Goal: Task Accomplishment & Management: Complete application form

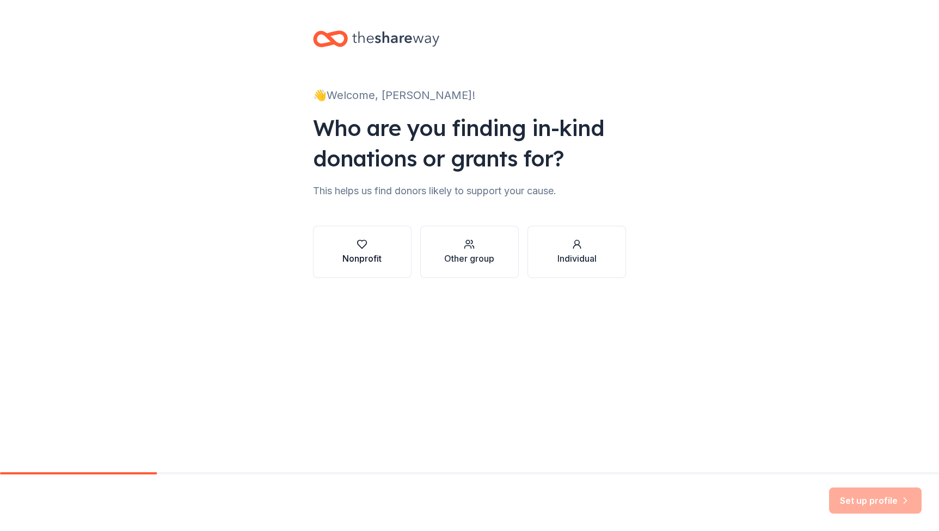
click at [365, 261] on div "Nonprofit" at bounding box center [361, 258] width 39 height 13
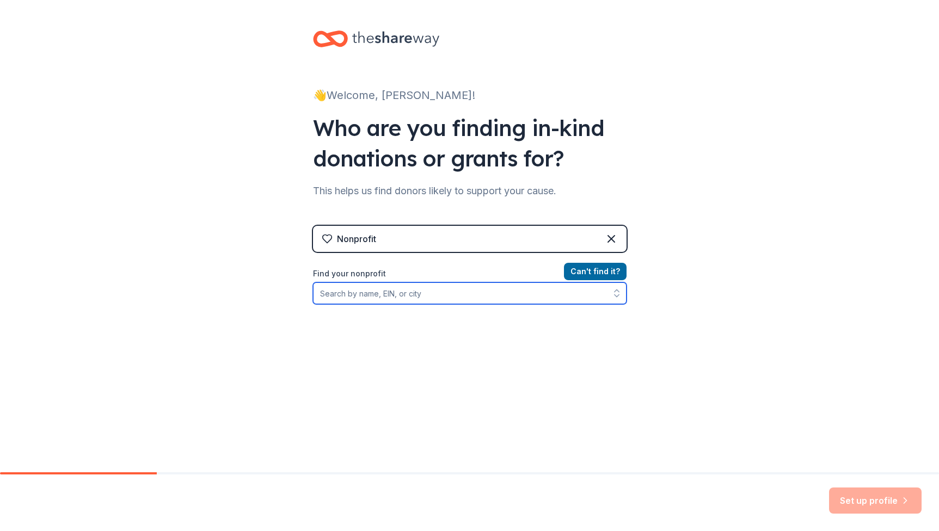
click at [466, 295] on input "Find your nonprofit" at bounding box center [469, 293] width 313 height 22
click at [621, 293] on icon "button" at bounding box center [616, 293] width 11 height 11
type input "Texas association against"
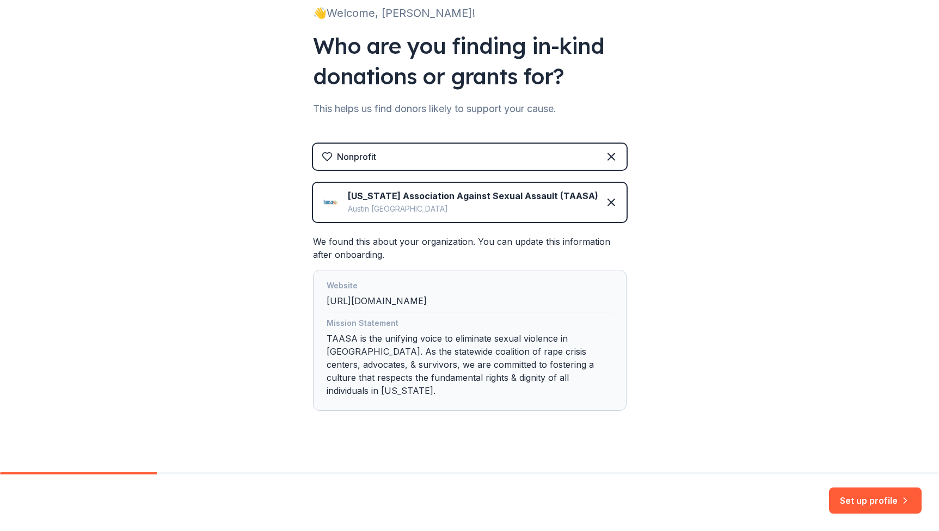
scroll to position [82, 0]
click at [882, 504] on button "Set up profile" at bounding box center [875, 501] width 93 height 26
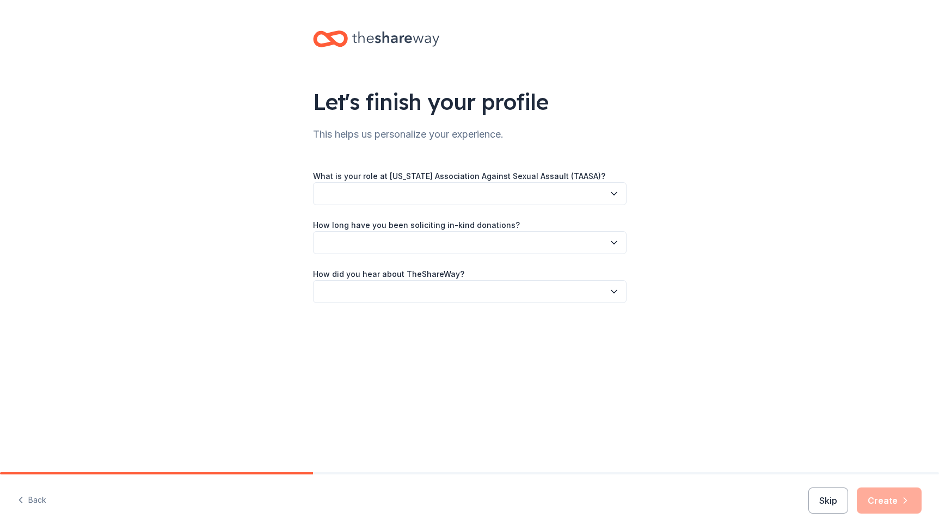
click at [619, 195] on icon "button" at bounding box center [613, 193] width 11 height 11
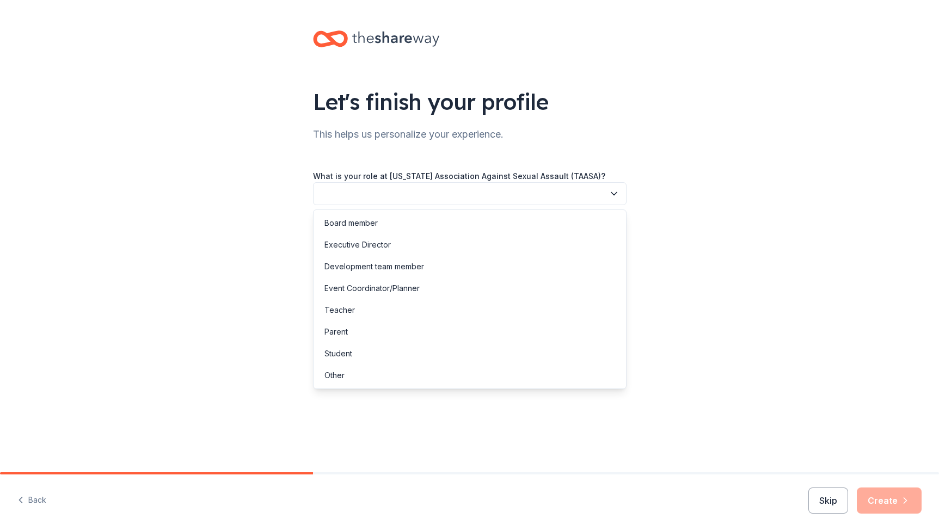
click at [530, 436] on div "Let's finish your profile This helps us personalize your experience. What is yo…" at bounding box center [469, 236] width 939 height 472
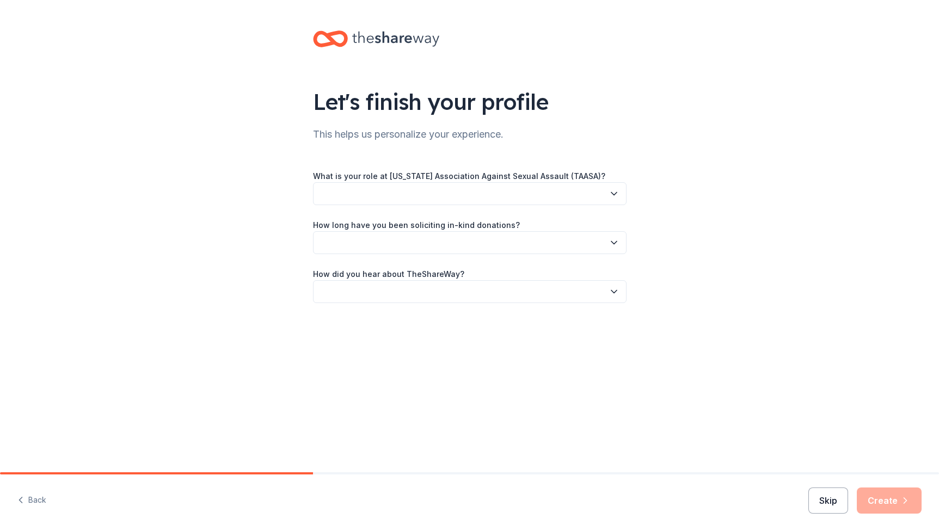
click at [834, 497] on button "Skip" at bounding box center [828, 501] width 40 height 26
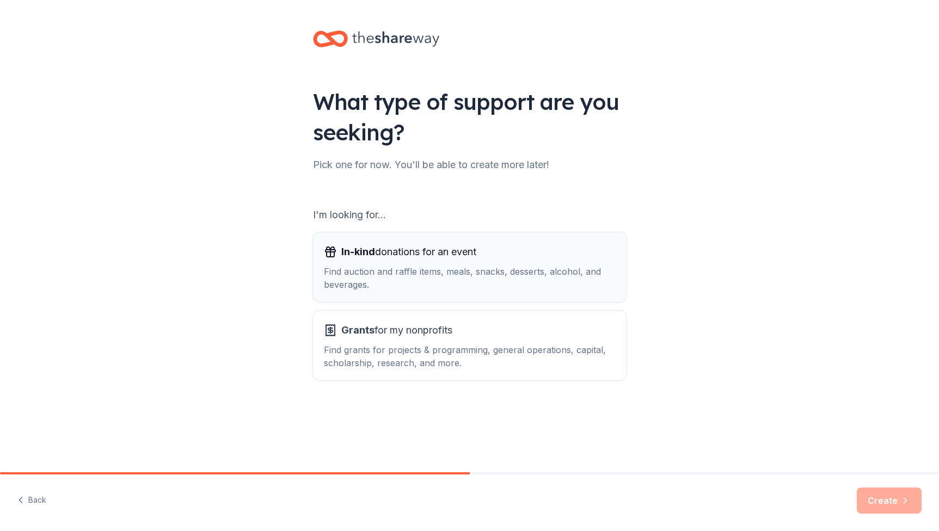
click at [518, 280] on div "Find auction and raffle items, meals, snacks, desserts, alcohol, and beverages." at bounding box center [470, 278] width 292 height 26
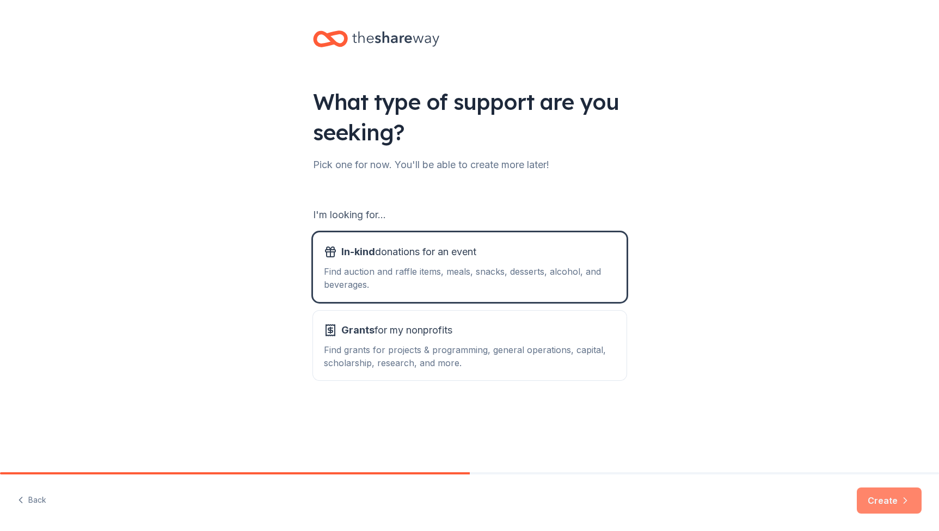
click at [887, 501] on button "Create" at bounding box center [889, 501] width 65 height 26
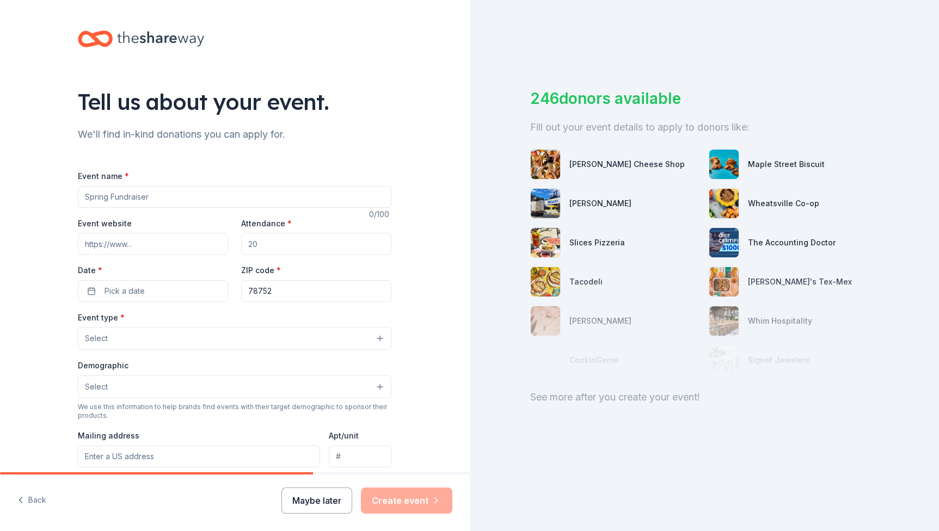
click at [328, 504] on button "Maybe later" at bounding box center [316, 501] width 71 height 26
click at [326, 498] on button "Maybe later" at bounding box center [316, 501] width 71 height 26
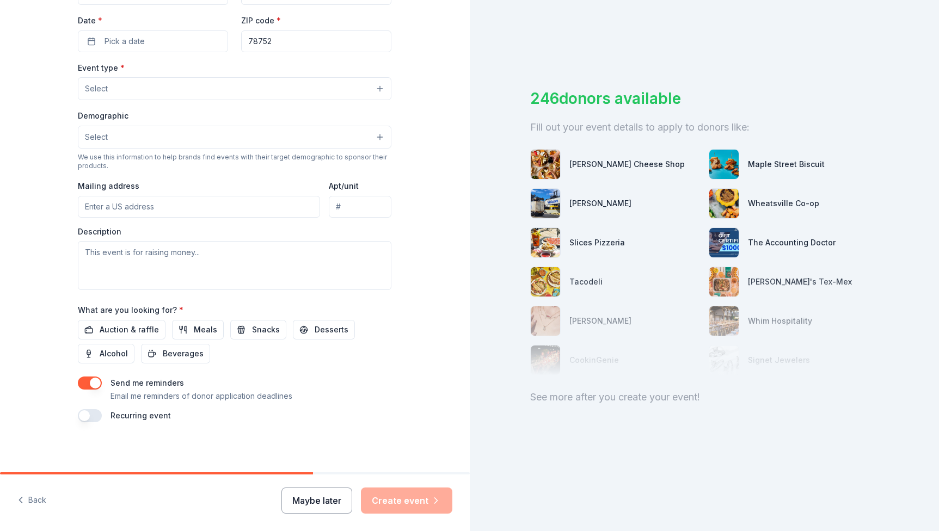
scroll to position [249, 0]
click at [309, 500] on button "Maybe later" at bounding box center [316, 501] width 71 height 26
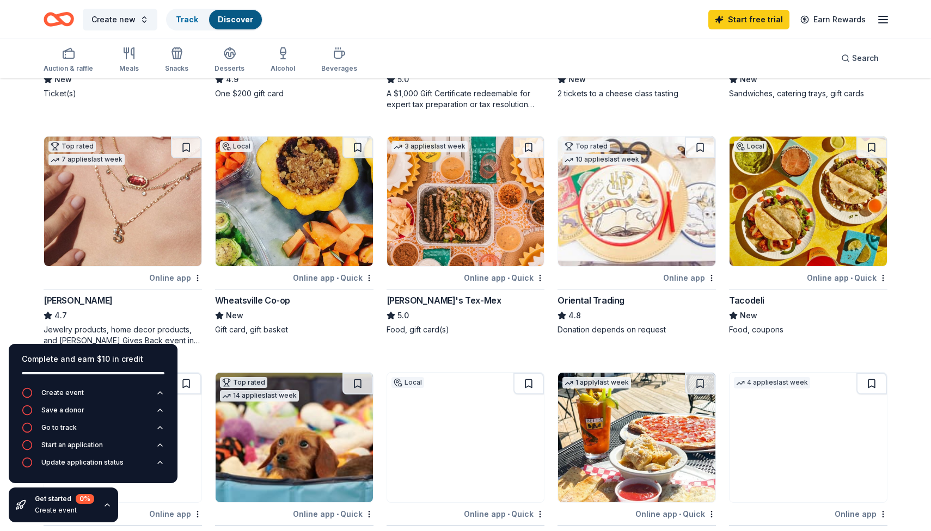
scroll to position [273, 0]
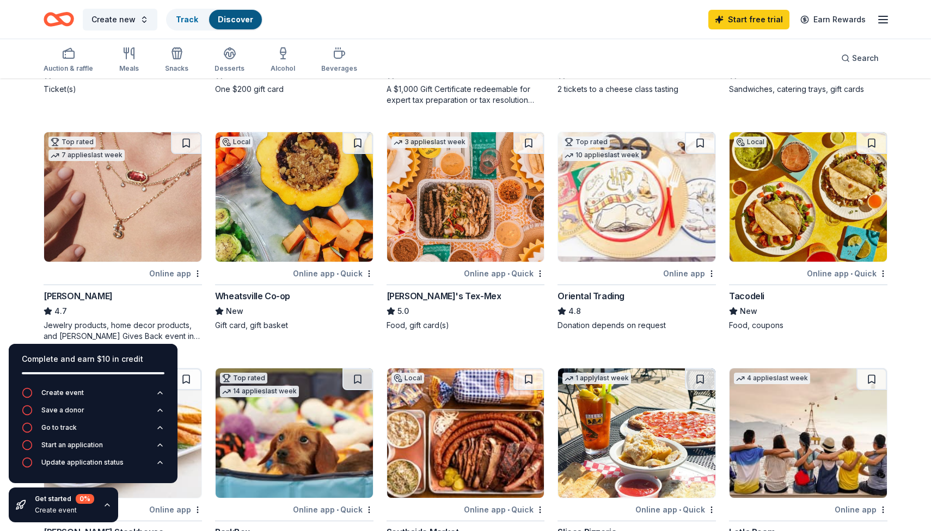
click at [448, 244] on img at bounding box center [465, 197] width 157 height 130
click at [64, 54] on icon "button" at bounding box center [68, 53] width 13 height 13
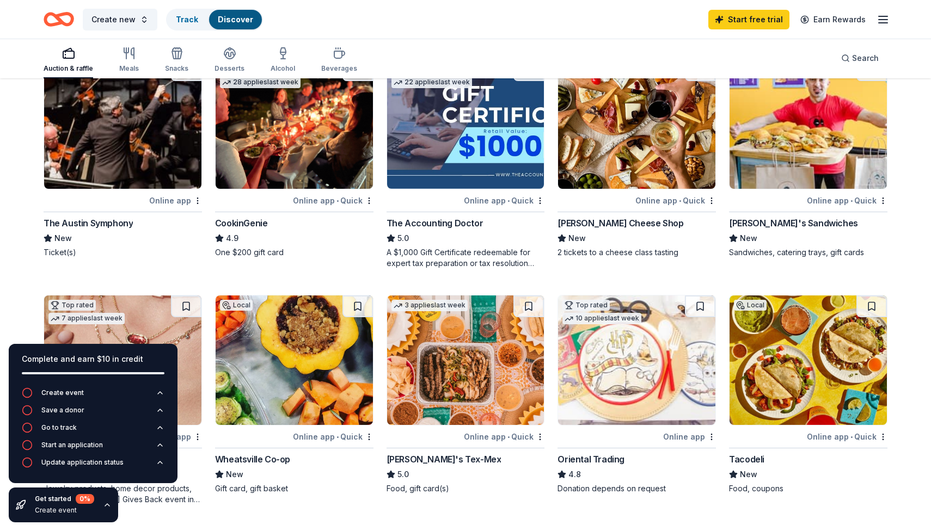
scroll to position [87, 0]
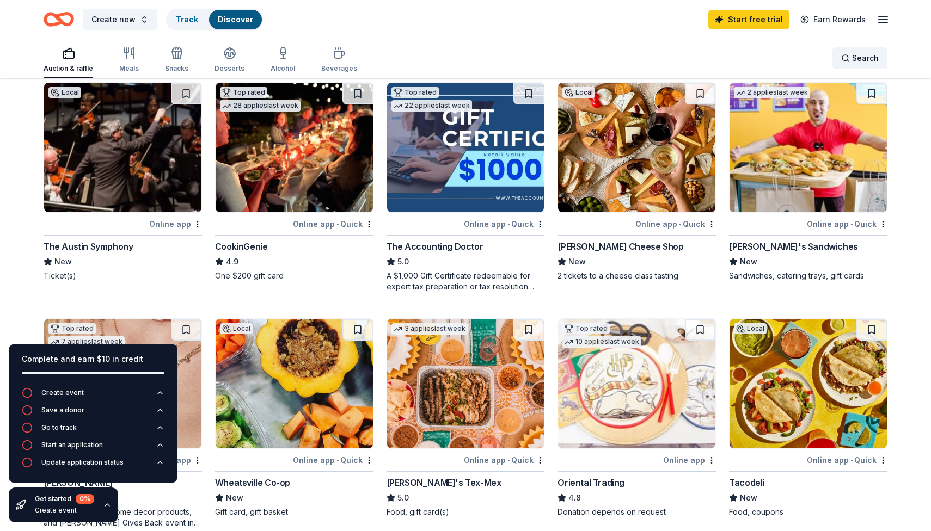
click at [867, 56] on span "Search" at bounding box center [865, 58] width 27 height 13
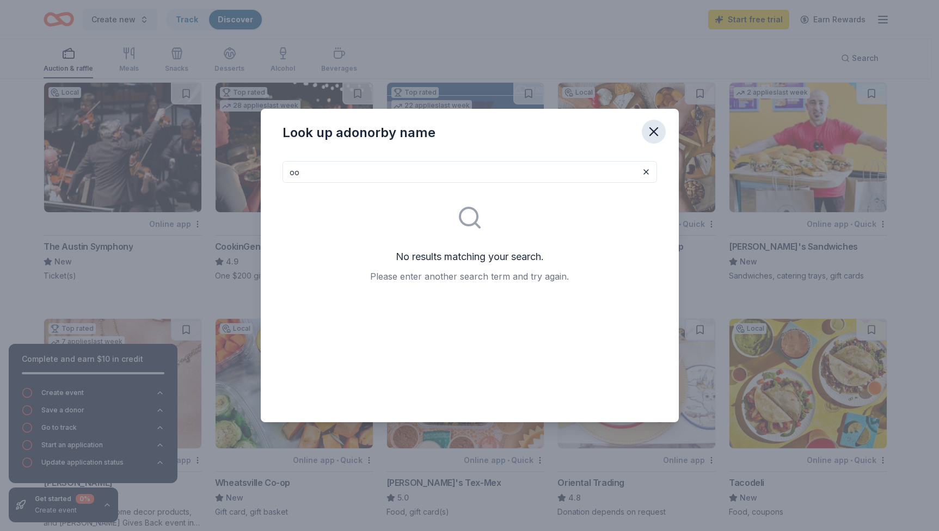
type input "o"
click at [656, 129] on icon "button" at bounding box center [654, 132] width 8 height 8
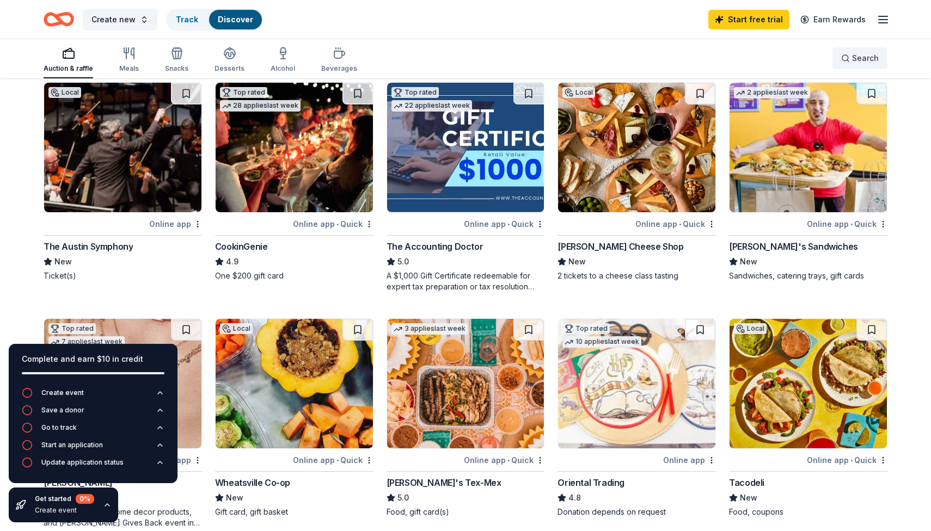
click at [860, 50] on button "Search" at bounding box center [859, 58] width 55 height 22
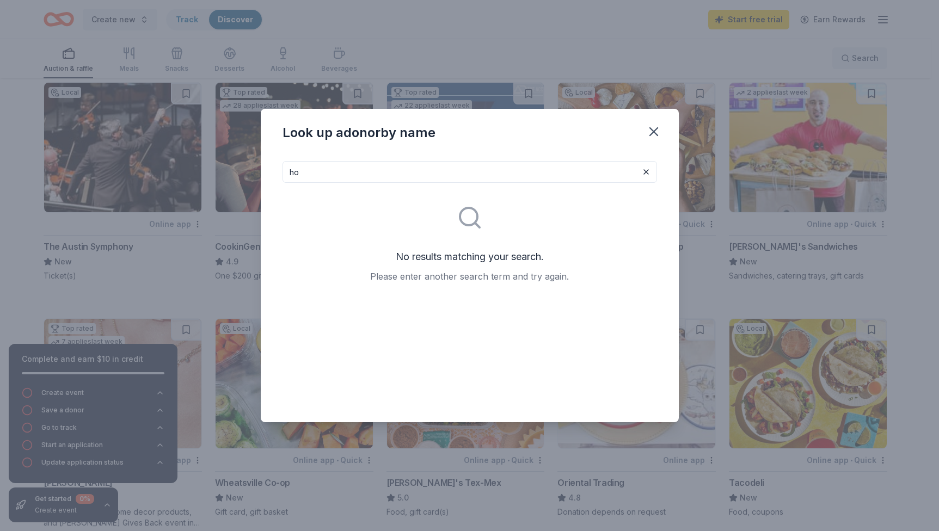
type input "h"
type input "m"
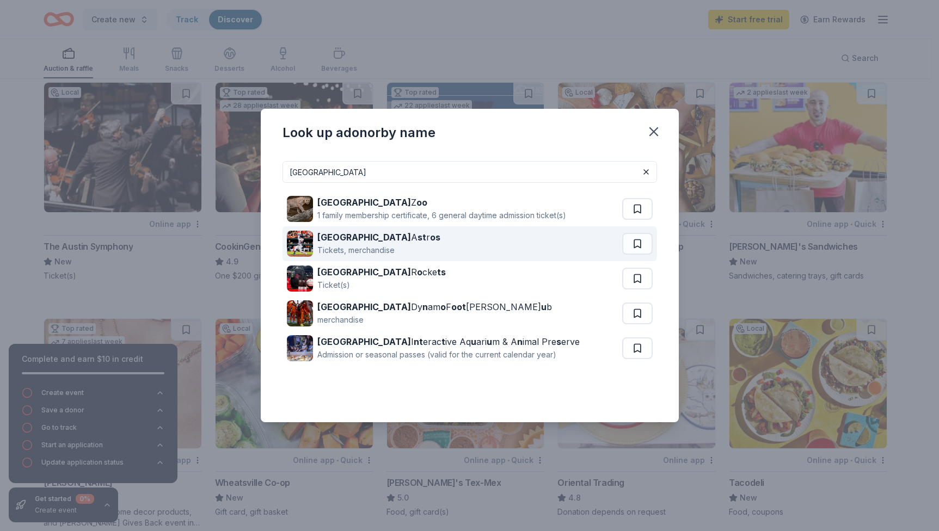
type input "houston"
click at [357, 241] on div "Houston A st r os" at bounding box center [378, 237] width 123 height 13
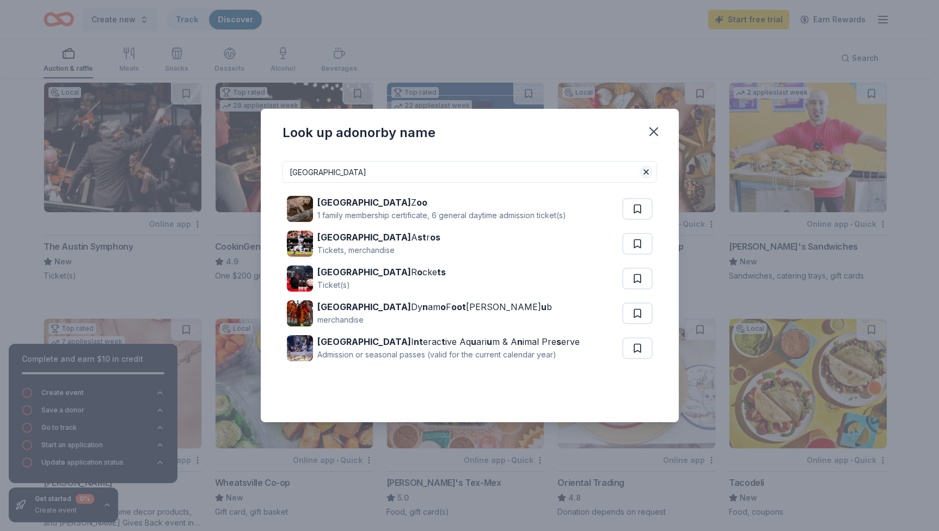
click at [648, 173] on button at bounding box center [645, 171] width 13 height 13
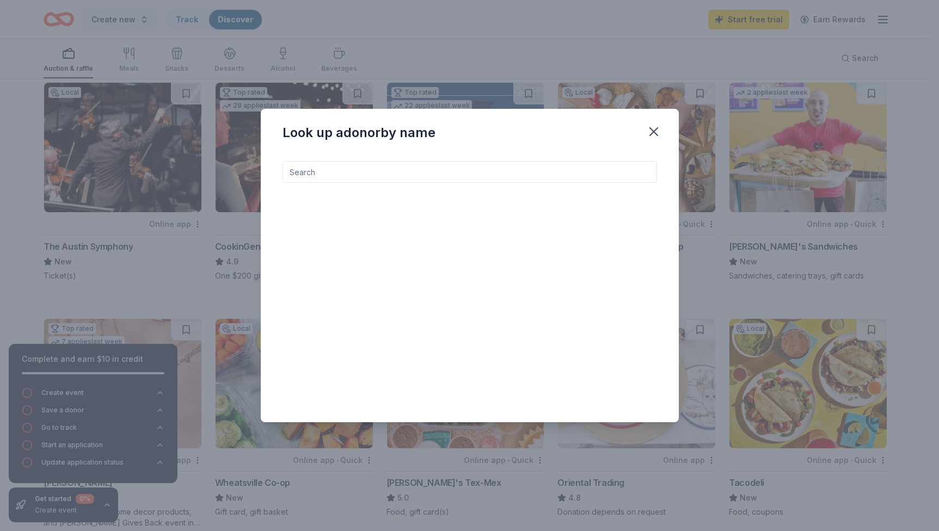
click at [596, 167] on input at bounding box center [469, 172] width 374 height 22
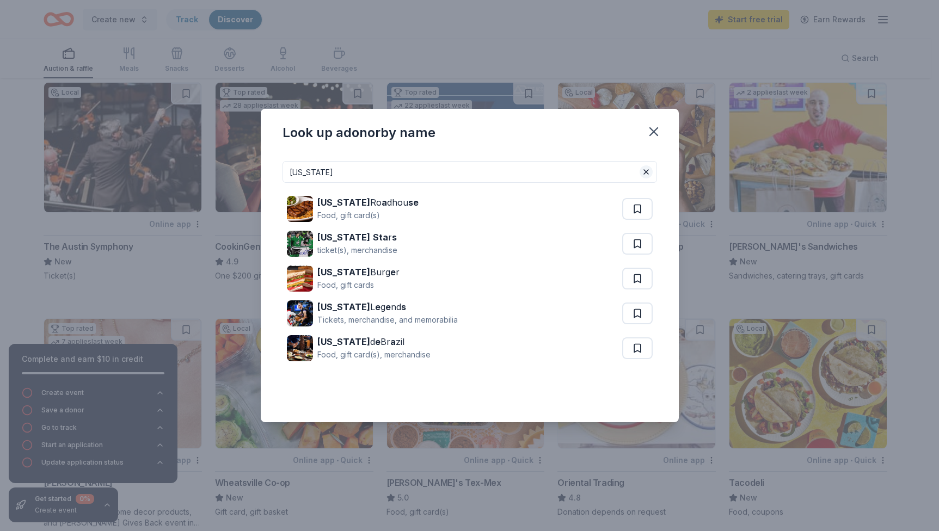
type input "texas"
click at [646, 172] on button at bounding box center [645, 171] width 13 height 13
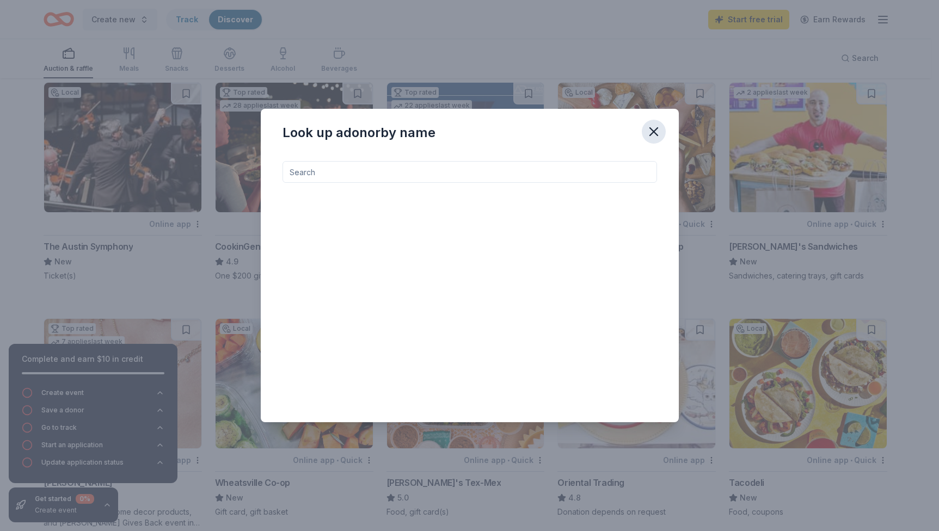
click at [656, 129] on icon "button" at bounding box center [654, 132] width 8 height 8
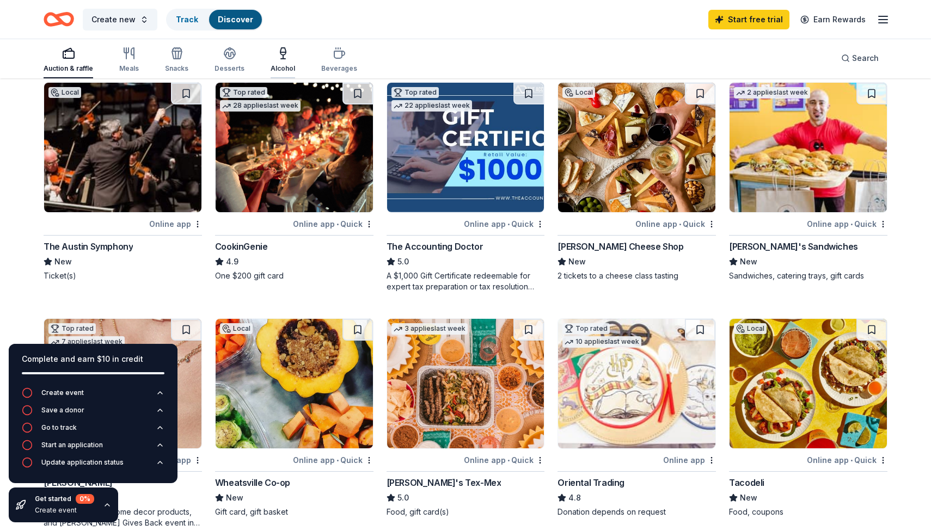
click at [279, 53] on icon "button" at bounding box center [282, 53] width 13 height 13
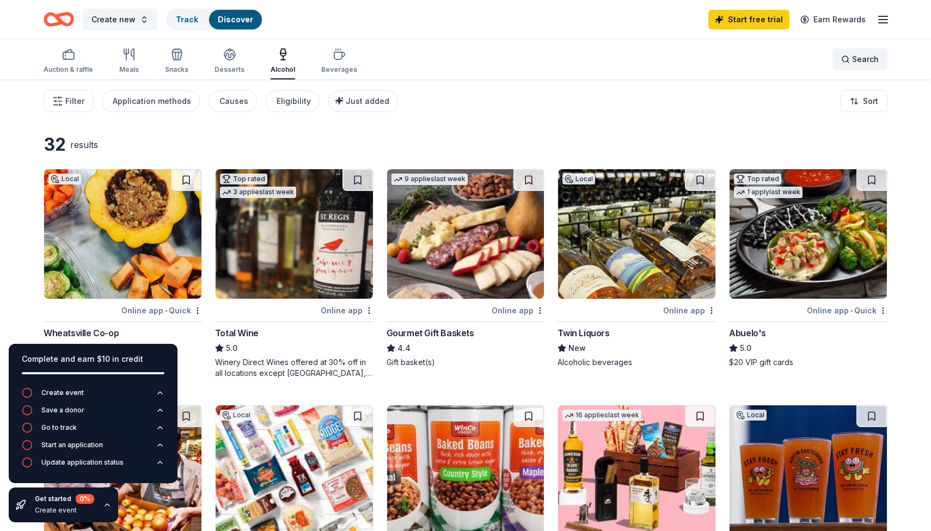
click at [851, 59] on div "Search" at bounding box center [860, 59] width 38 height 13
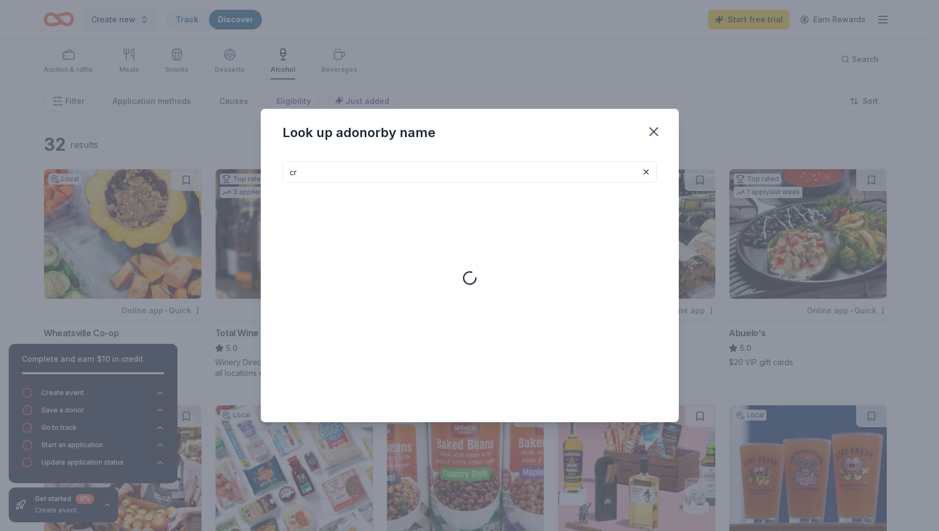
type input "c"
type input "w"
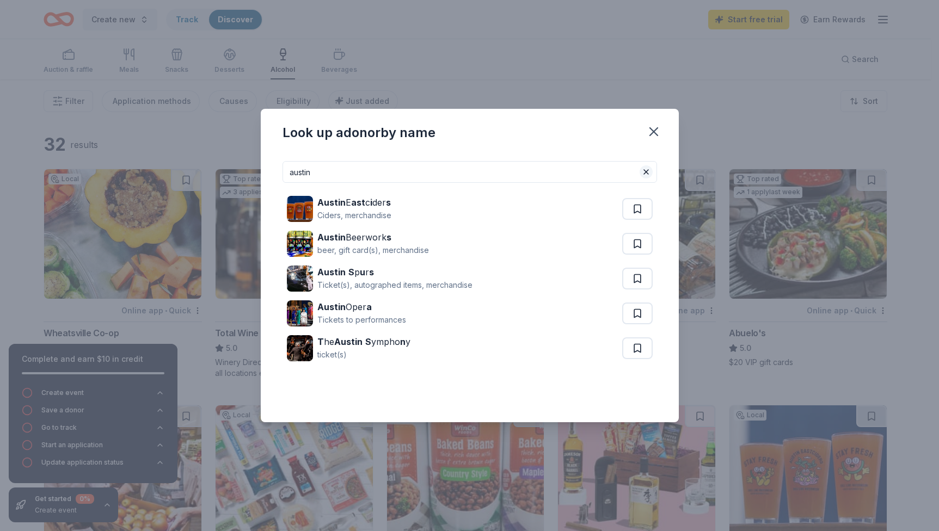
type input "austin"
click at [648, 172] on button at bounding box center [645, 171] width 13 height 13
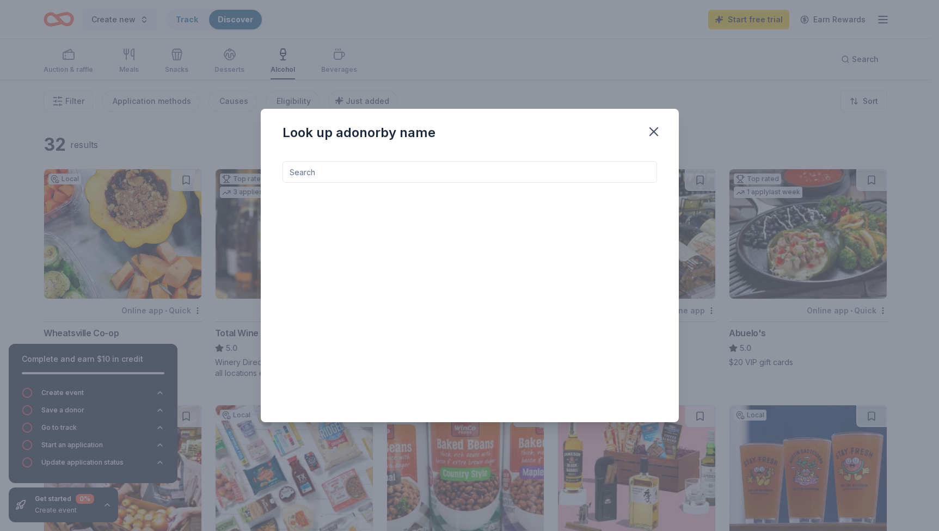
click at [594, 171] on input at bounding box center [469, 172] width 374 height 22
type input "t"
type input "c"
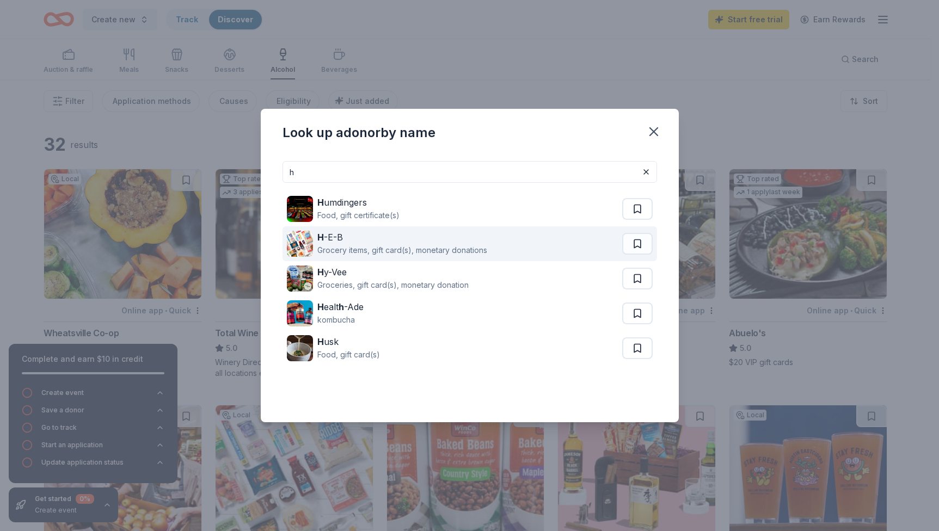
type input "h"
click at [482, 245] on div "Grocery items, gift card(s), monetary donations" at bounding box center [402, 250] width 170 height 13
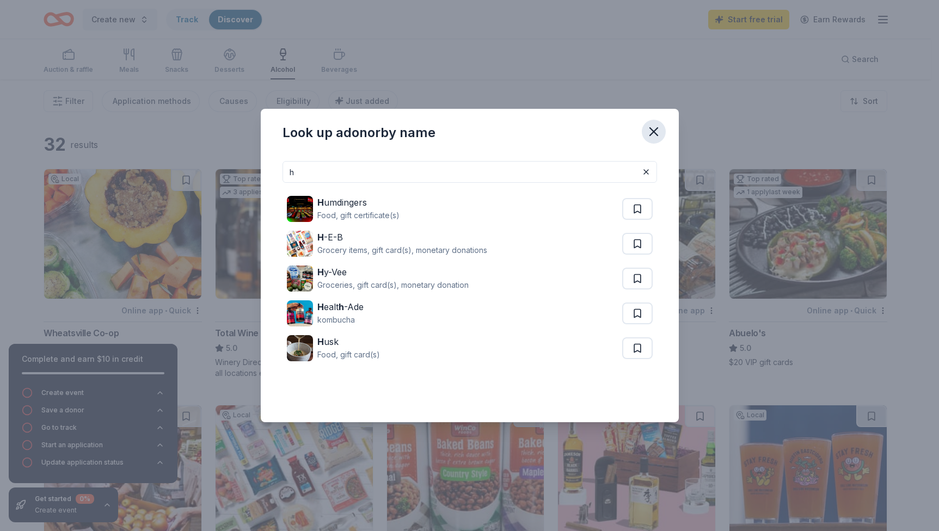
click at [657, 135] on icon "button" at bounding box center [654, 132] width 8 height 8
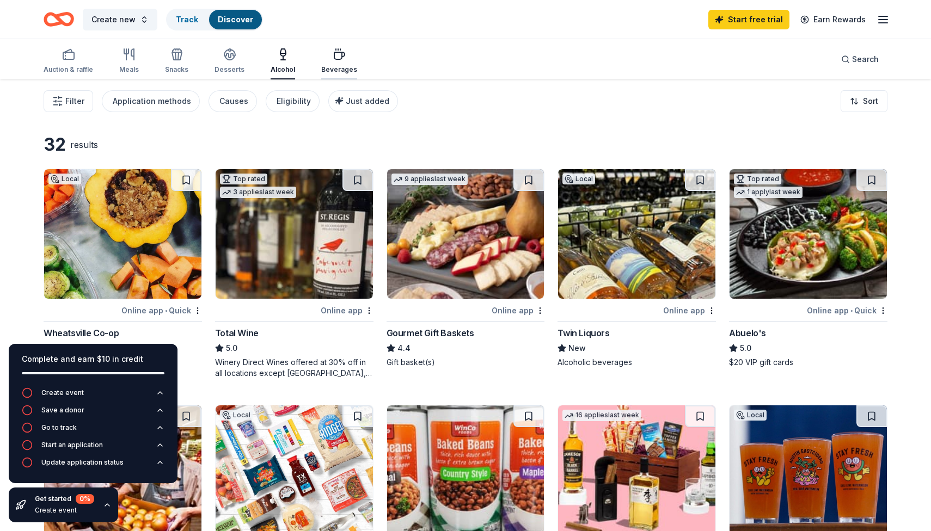
click at [334, 59] on icon "button" at bounding box center [339, 55] width 10 height 7
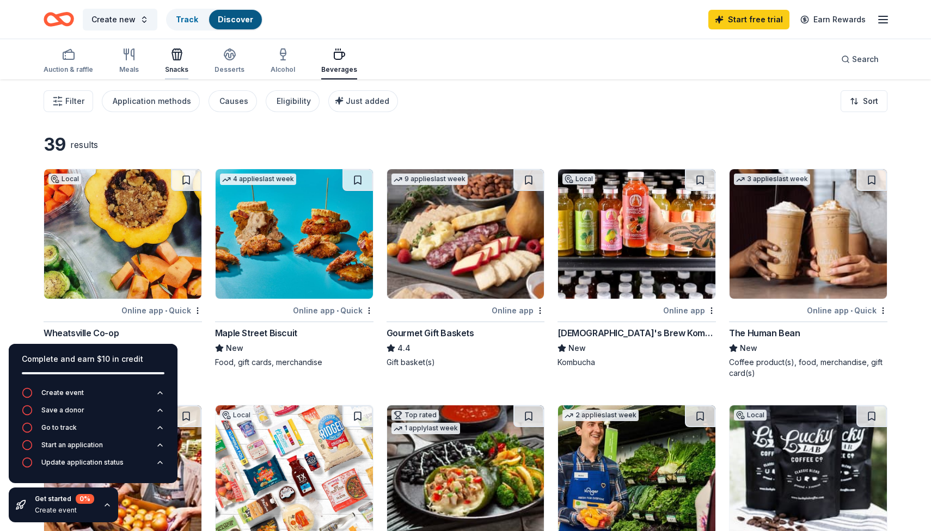
click at [177, 58] on icon "button" at bounding box center [176, 54] width 13 height 13
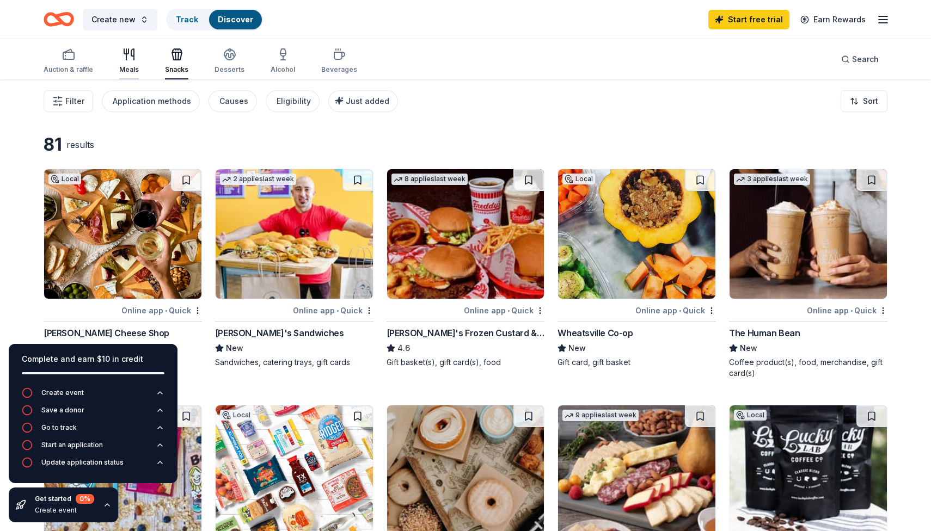
click at [127, 59] on icon "button" at bounding box center [128, 54] width 13 height 13
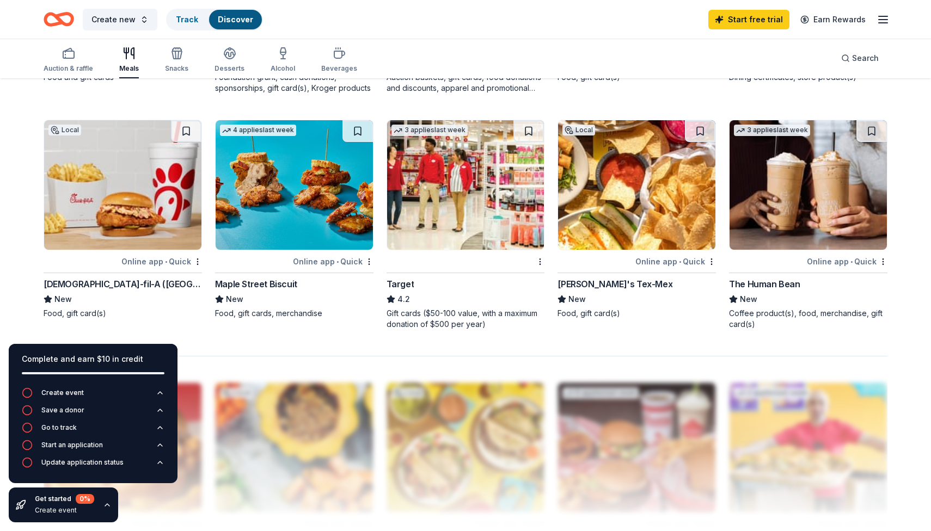
scroll to position [749, 0]
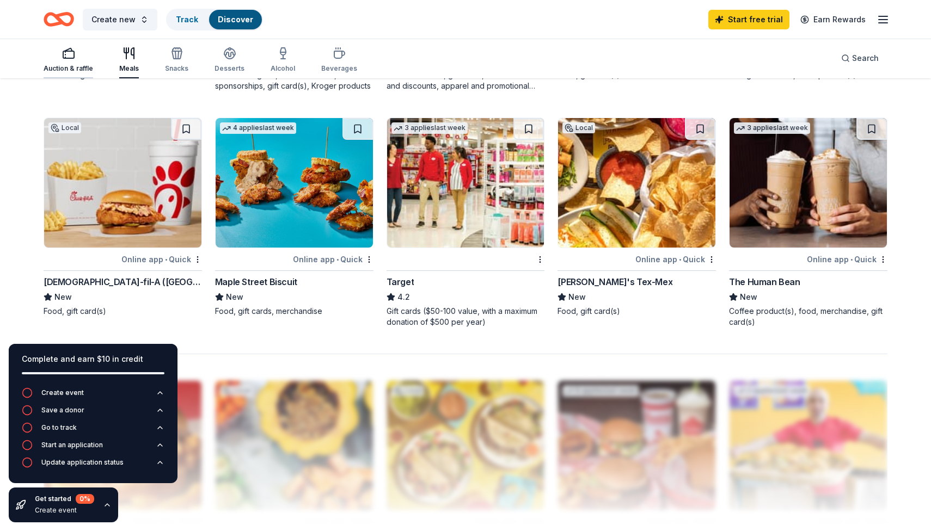
click at [76, 63] on div "Auction & raffle" at bounding box center [69, 60] width 50 height 26
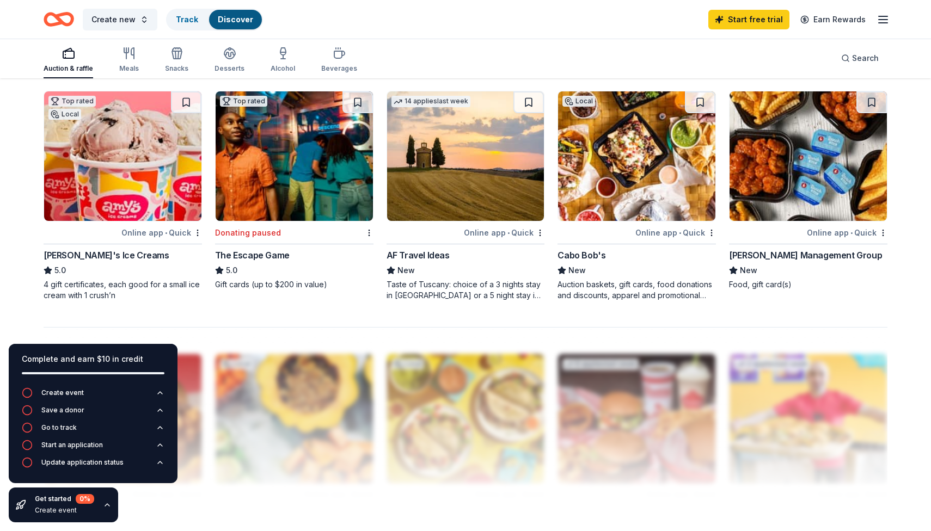
scroll to position [788, 0]
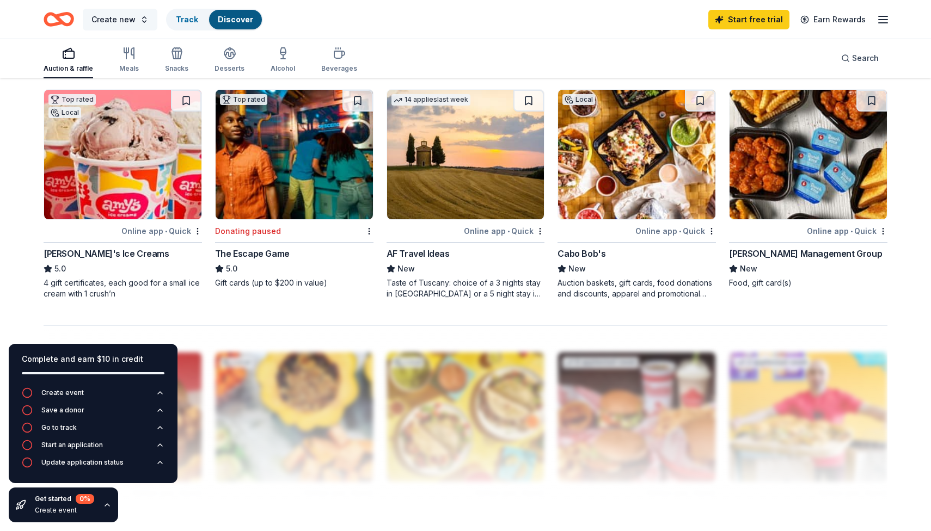
click at [136, 24] on button "Create new" at bounding box center [120, 20] width 75 height 22
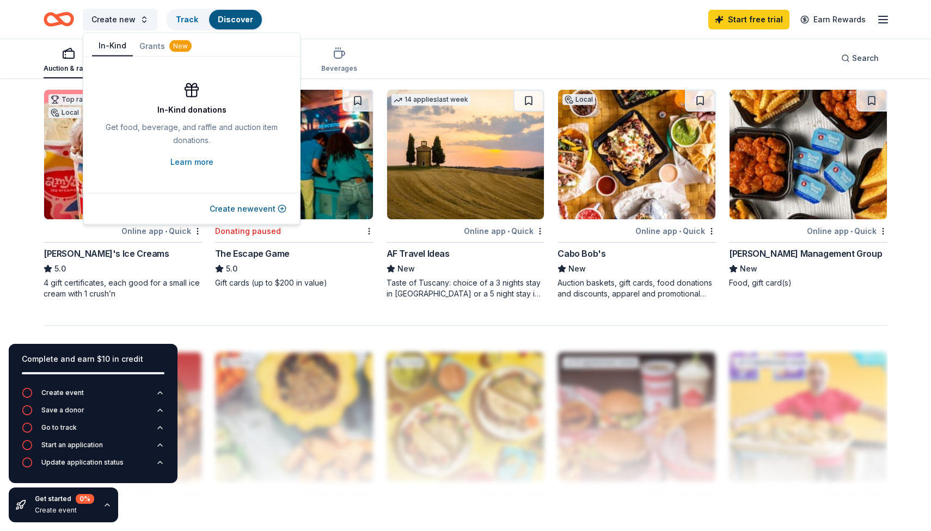
click at [114, 41] on button "In-Kind" at bounding box center [112, 46] width 41 height 21
click at [22, 60] on div "Auction & raffle Meals Snacks Desserts Alcohol Beverages Search" at bounding box center [465, 58] width 931 height 40
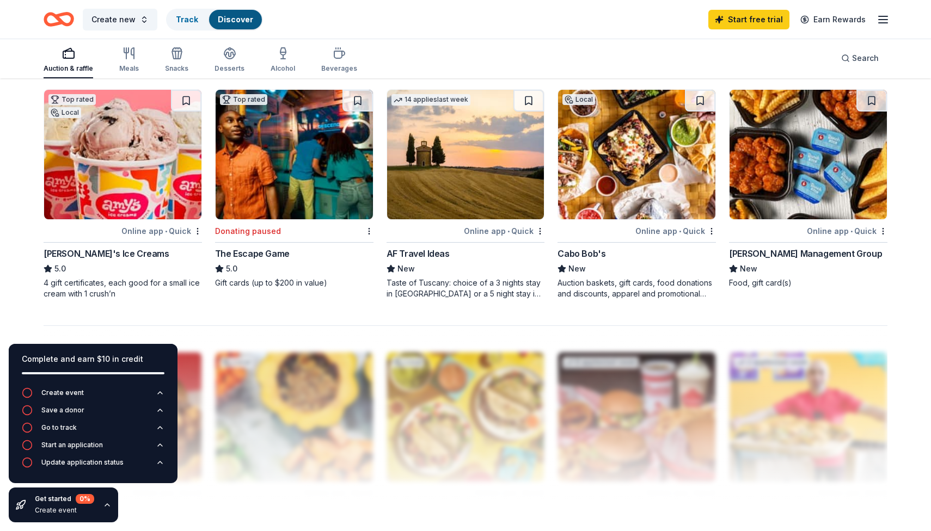
click at [878, 22] on icon "button" at bounding box center [882, 19] width 13 height 13
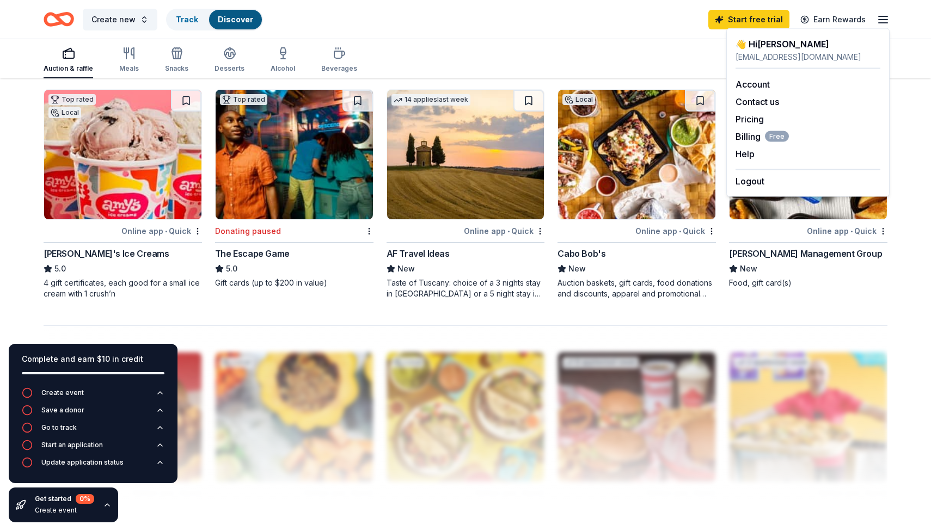
click at [637, 57] on div "Auction & raffle Meals Snacks Desserts Alcohol Beverages Search" at bounding box center [465, 58] width 843 height 40
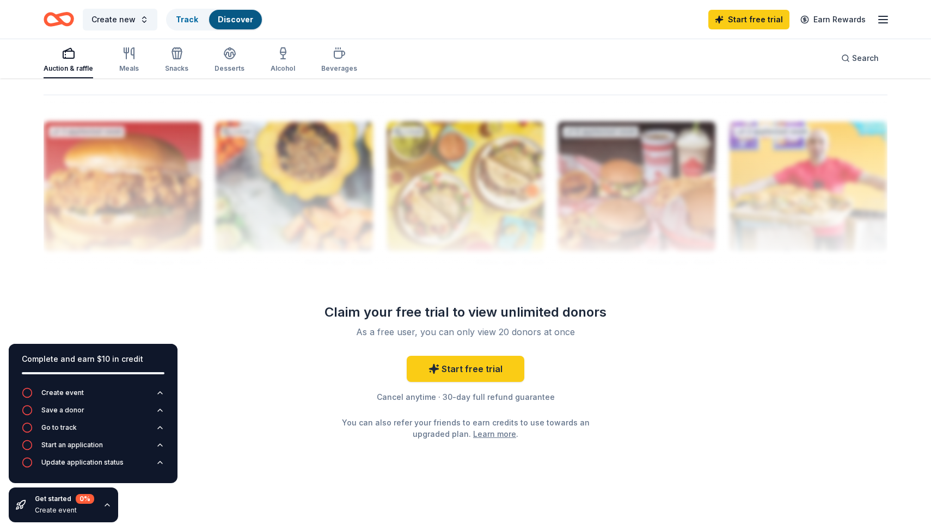
scroll to position [1019, 0]
click at [162, 392] on icon "button" at bounding box center [160, 393] width 9 height 9
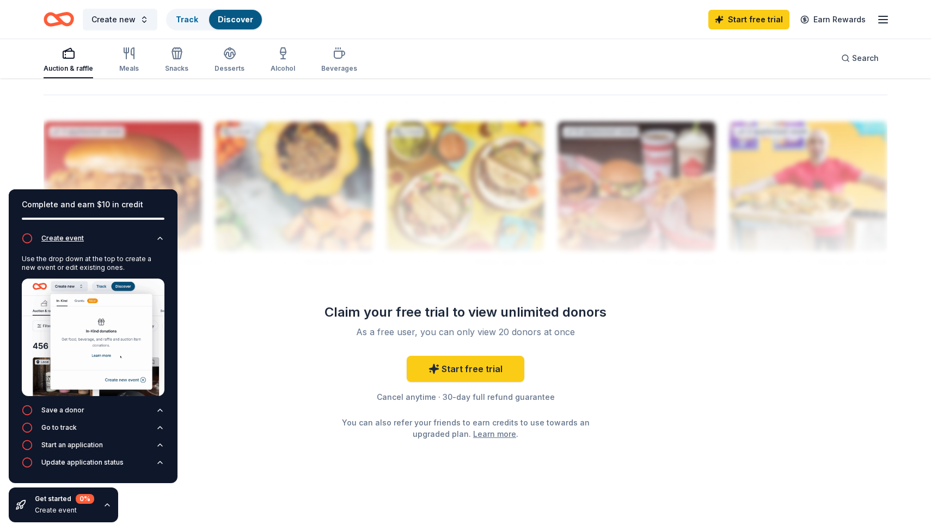
click at [157, 236] on icon "button" at bounding box center [160, 238] width 9 height 9
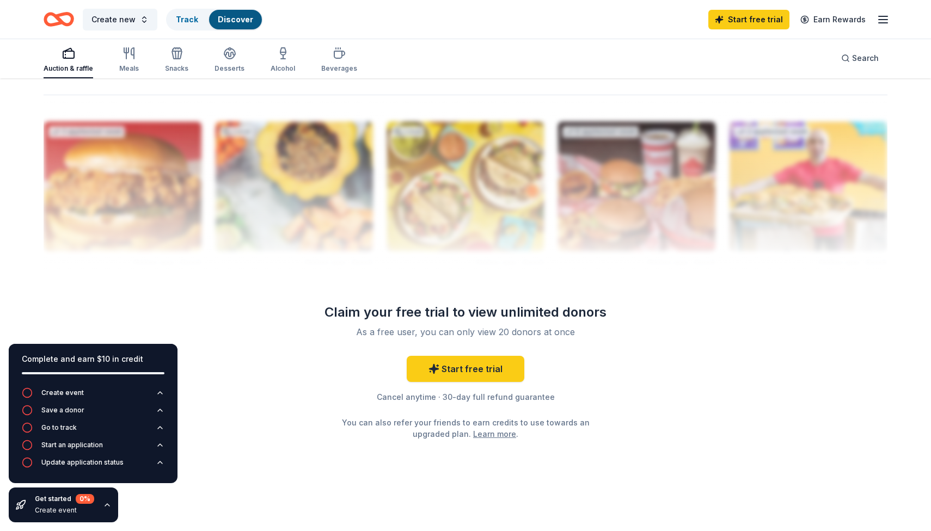
click at [106, 507] on icon "button" at bounding box center [107, 505] width 9 height 9
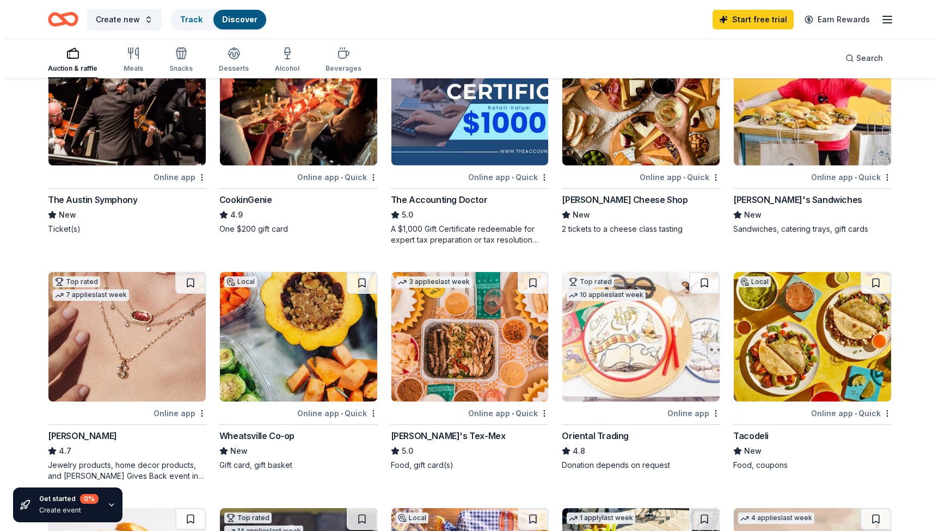
scroll to position [0, 0]
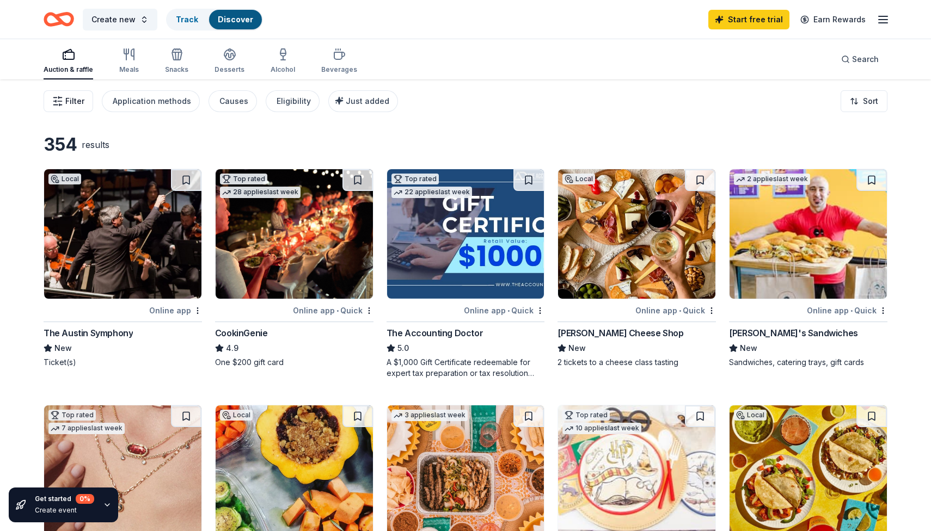
click at [57, 101] on icon "button" at bounding box center [57, 101] width 11 height 11
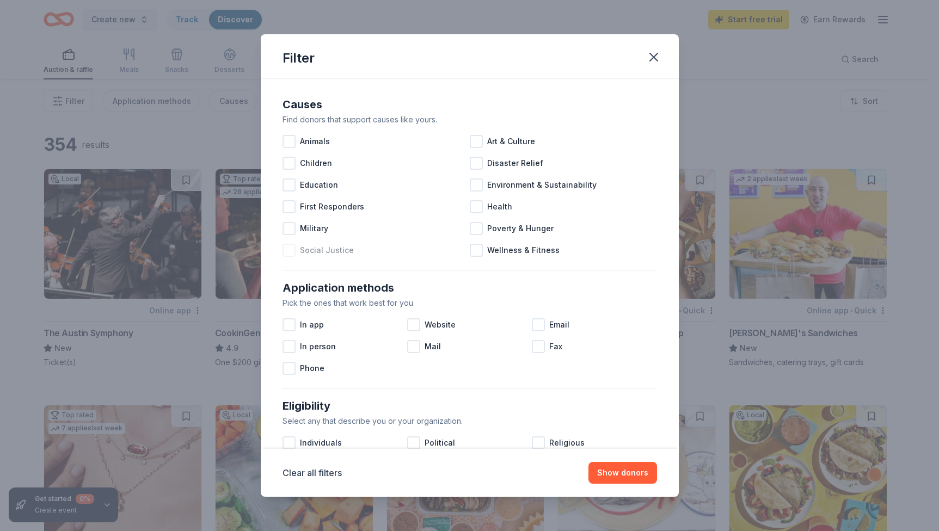
click at [326, 253] on span "Social Justice" at bounding box center [327, 250] width 54 height 13
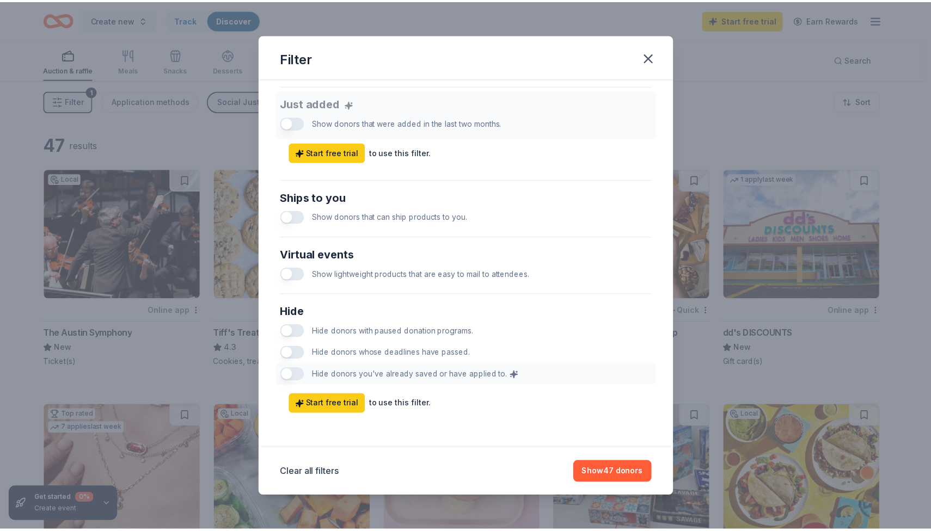
scroll to position [421, 0]
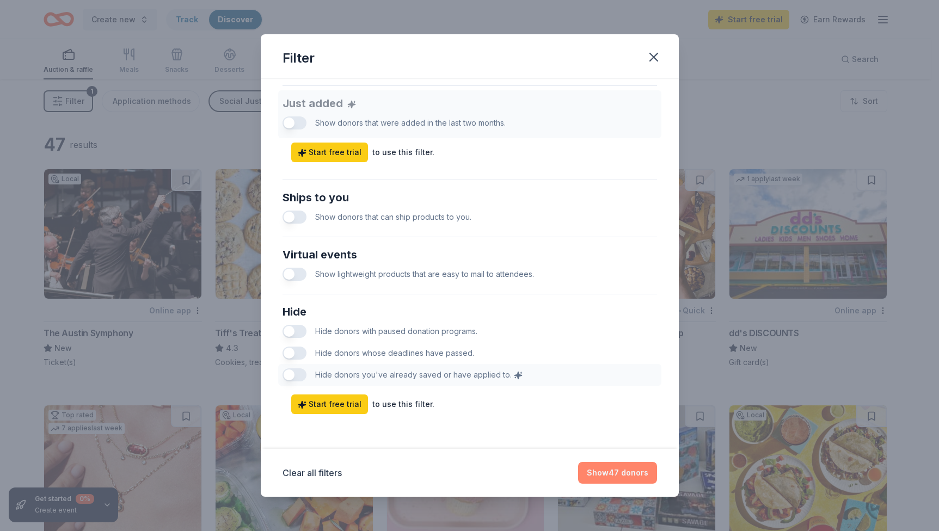
click at [597, 478] on button "Show 47 donors" at bounding box center [617, 473] width 79 height 22
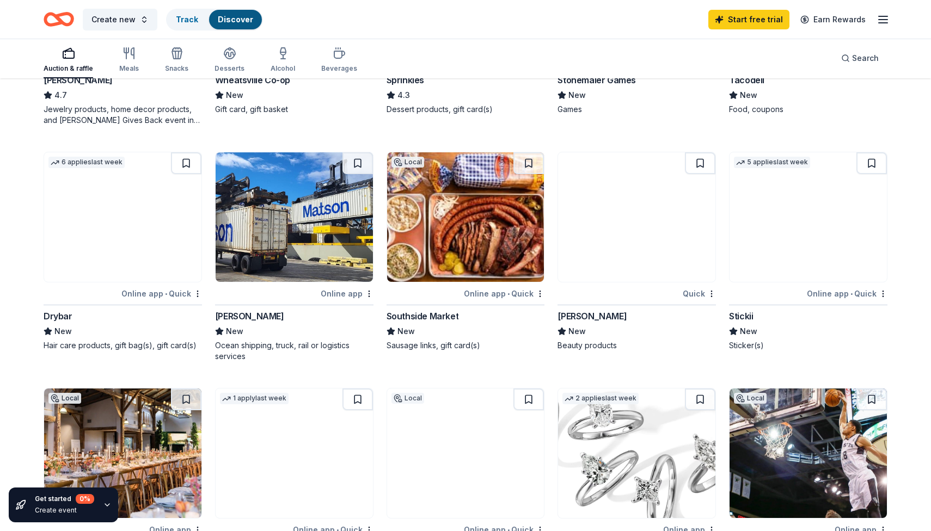
scroll to position [488, 0]
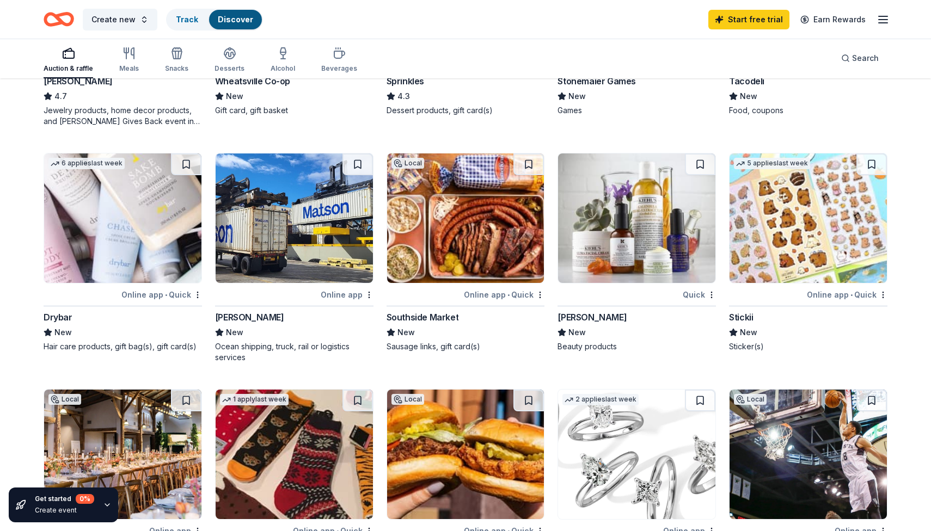
click at [621, 244] on img at bounding box center [636, 218] width 157 height 130
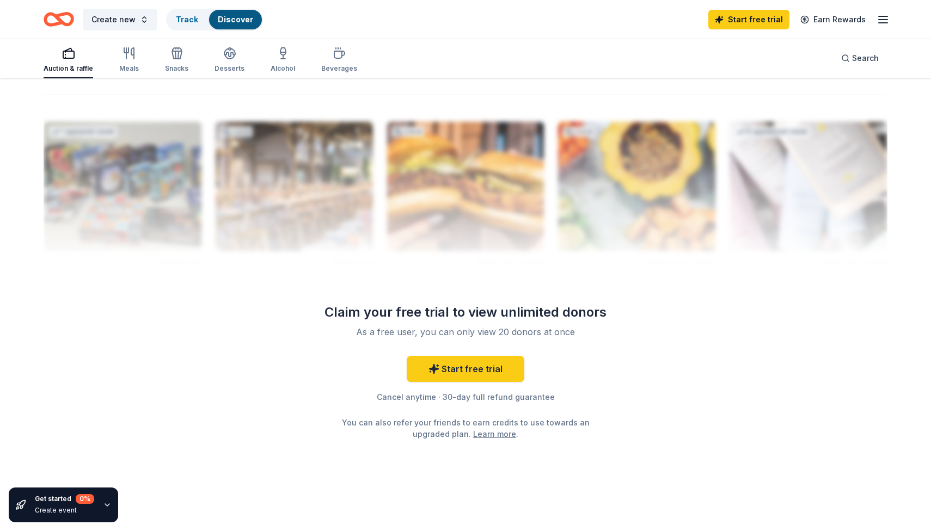
scroll to position [1008, 0]
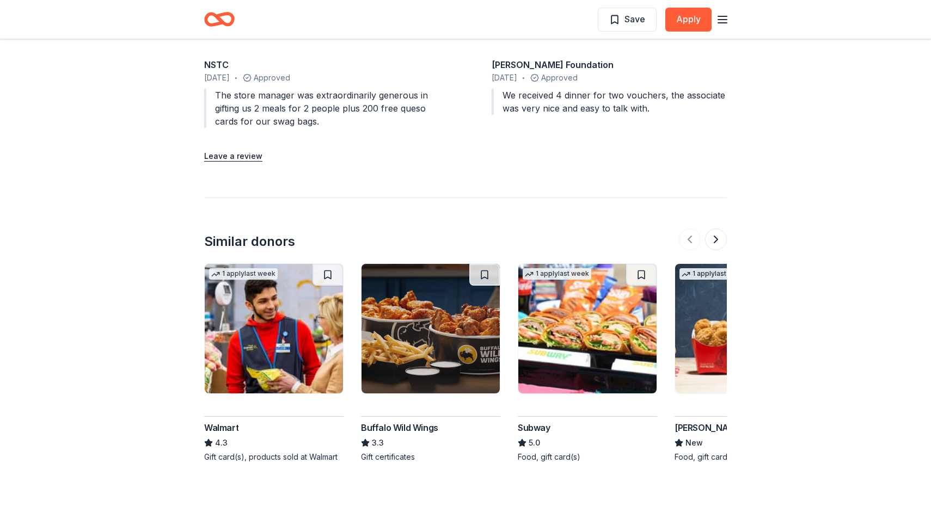
scroll to position [1218, 0]
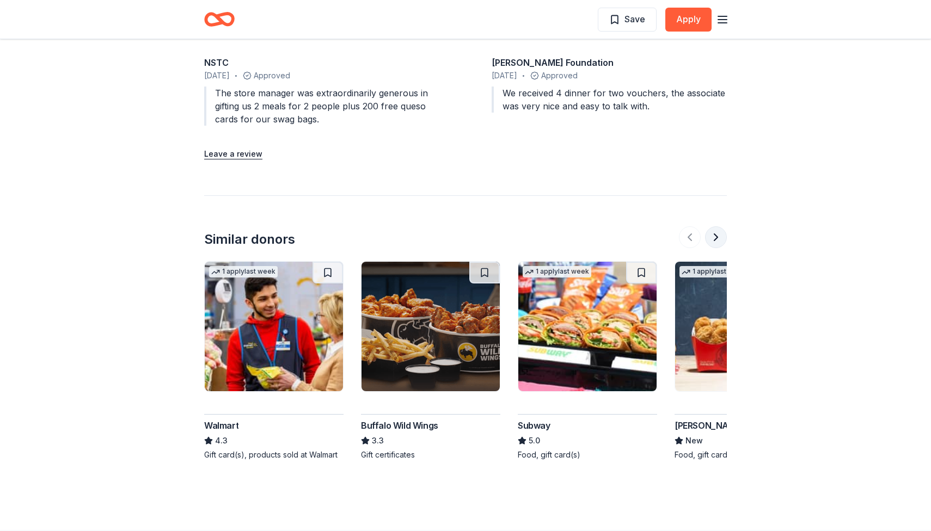
click at [722, 226] on button at bounding box center [716, 237] width 22 height 22
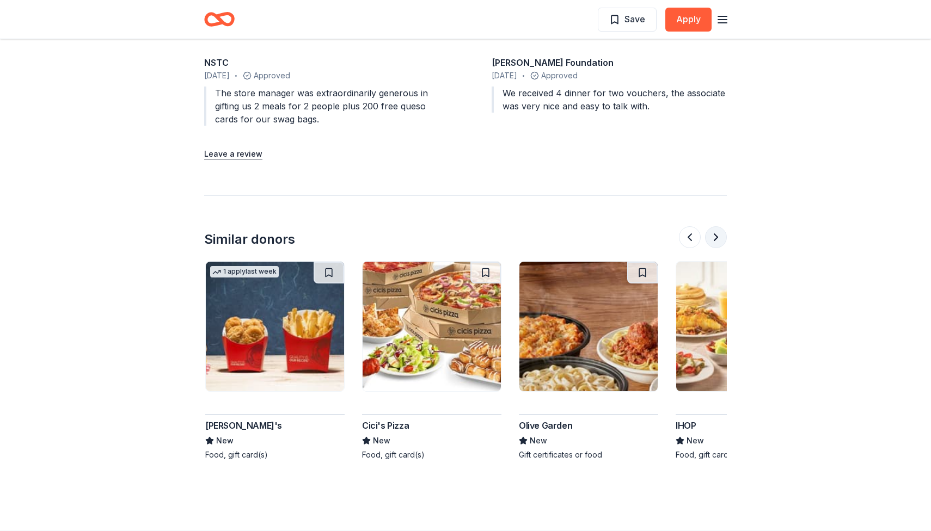
scroll to position [0, 470]
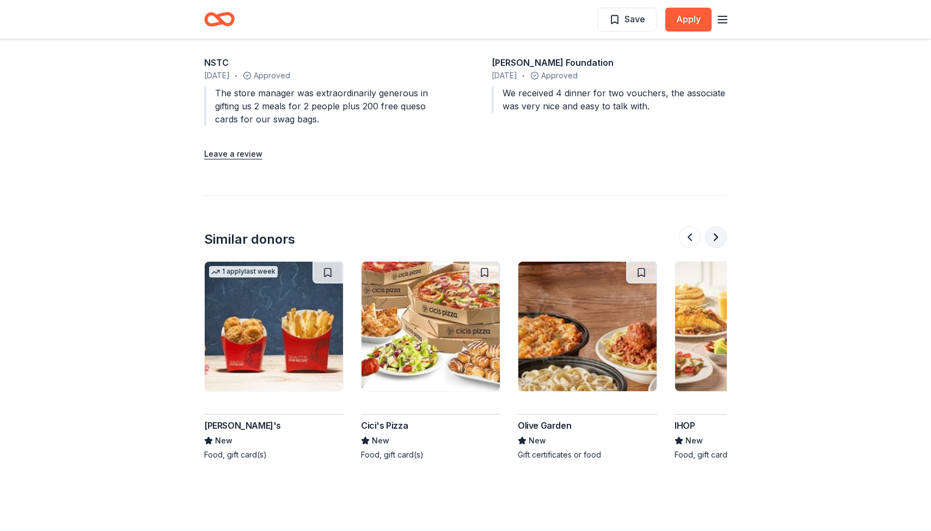
click at [722, 226] on button at bounding box center [716, 237] width 22 height 22
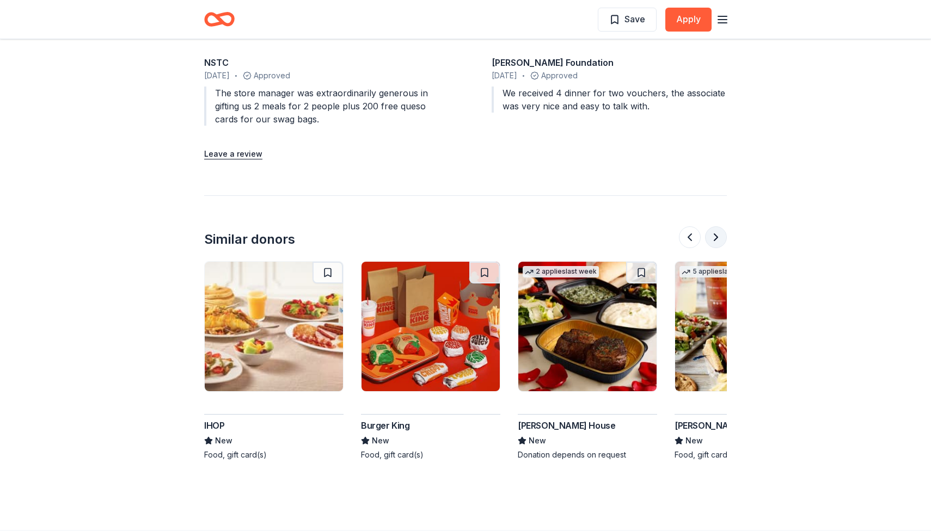
click at [722, 226] on button at bounding box center [716, 237] width 22 height 22
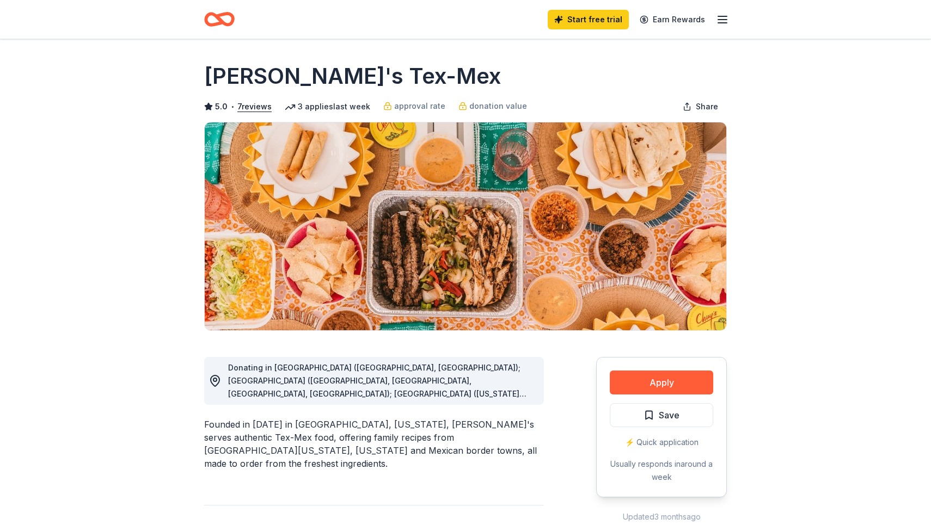
scroll to position [0, 0]
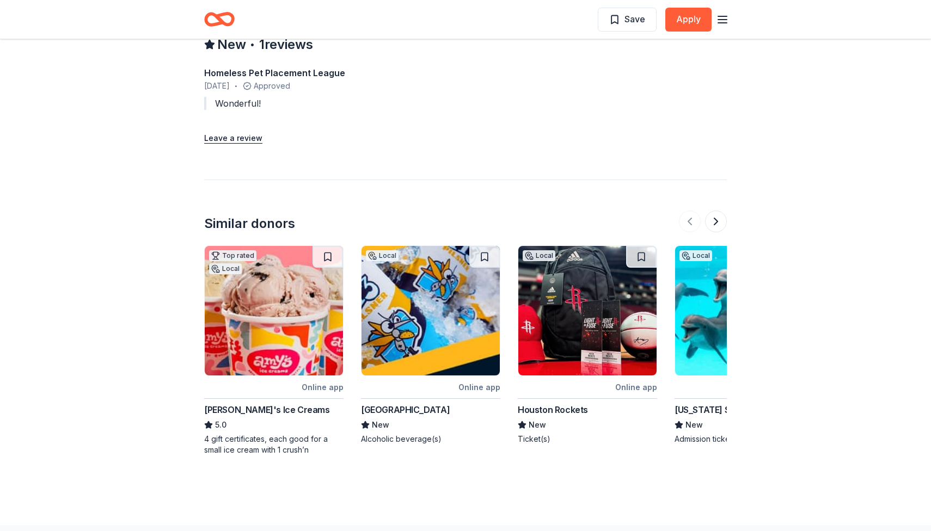
scroll to position [1169, 0]
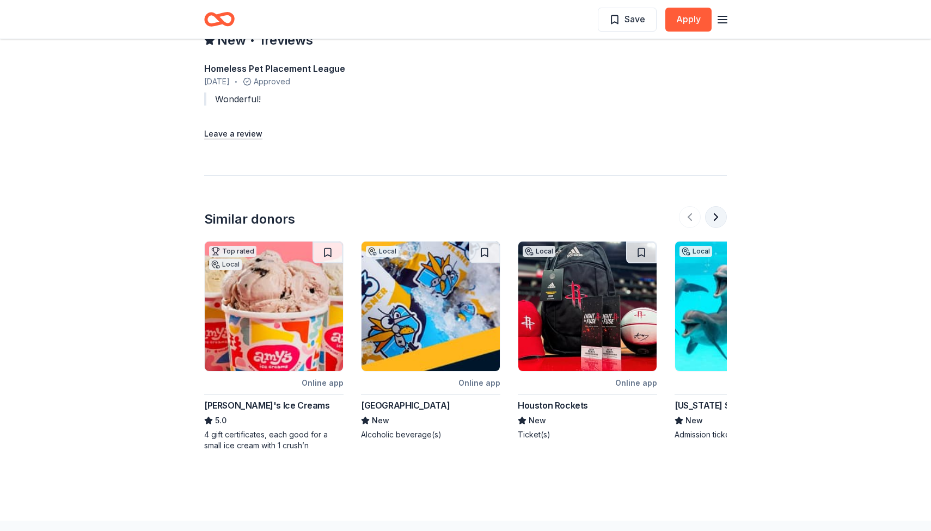
click at [716, 207] on button at bounding box center [716, 217] width 22 height 22
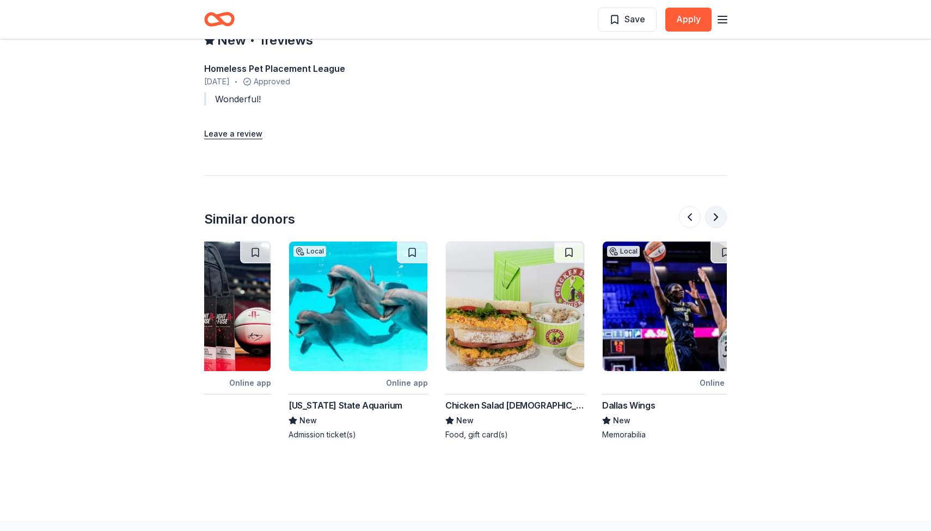
scroll to position [0, 470]
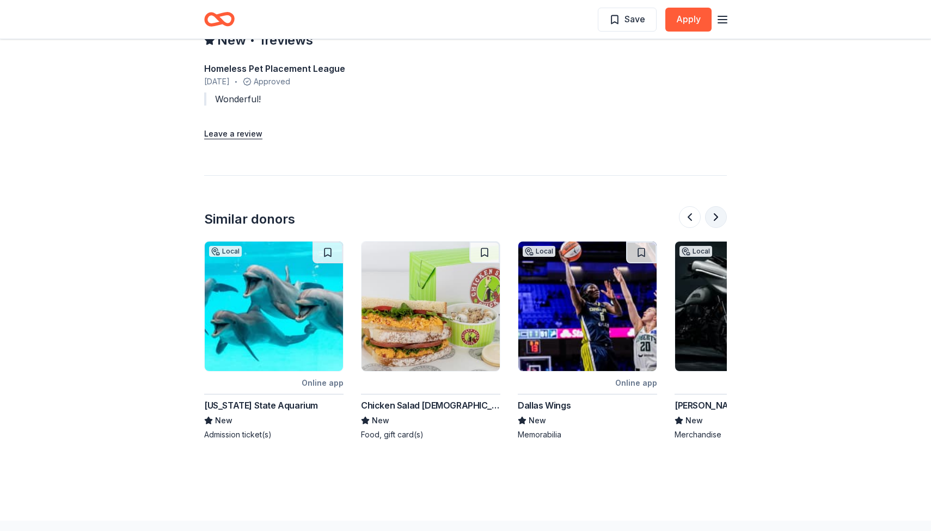
click at [716, 206] on button at bounding box center [716, 217] width 22 height 22
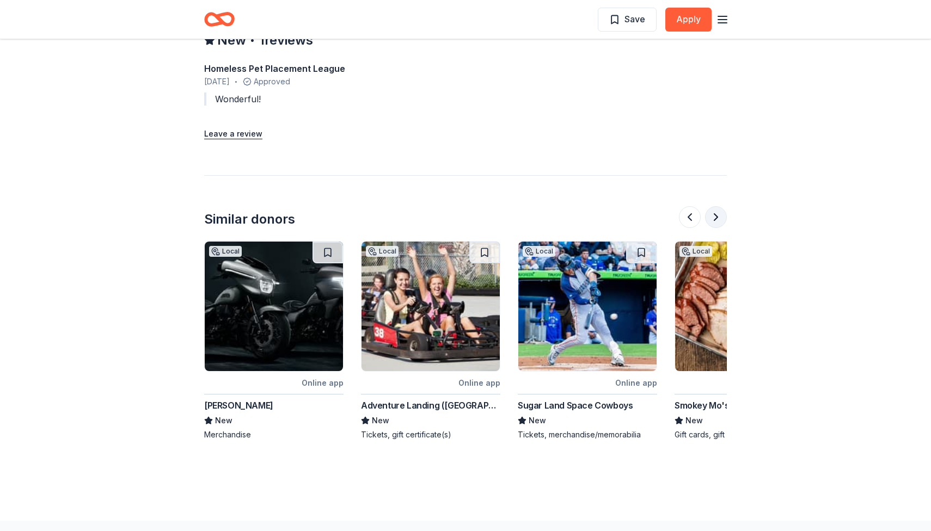
click at [716, 206] on button at bounding box center [716, 217] width 22 height 22
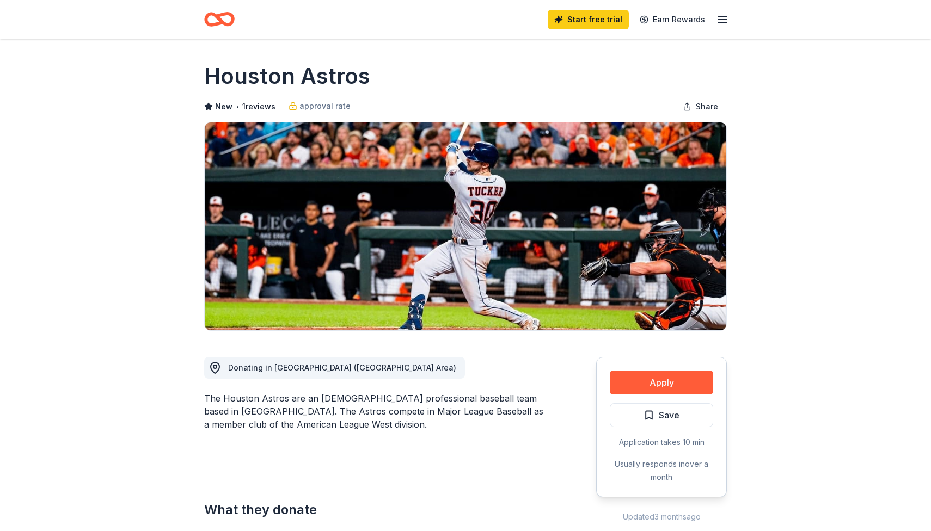
scroll to position [0, 0]
click at [720, 13] on icon "button" at bounding box center [722, 19] width 13 height 13
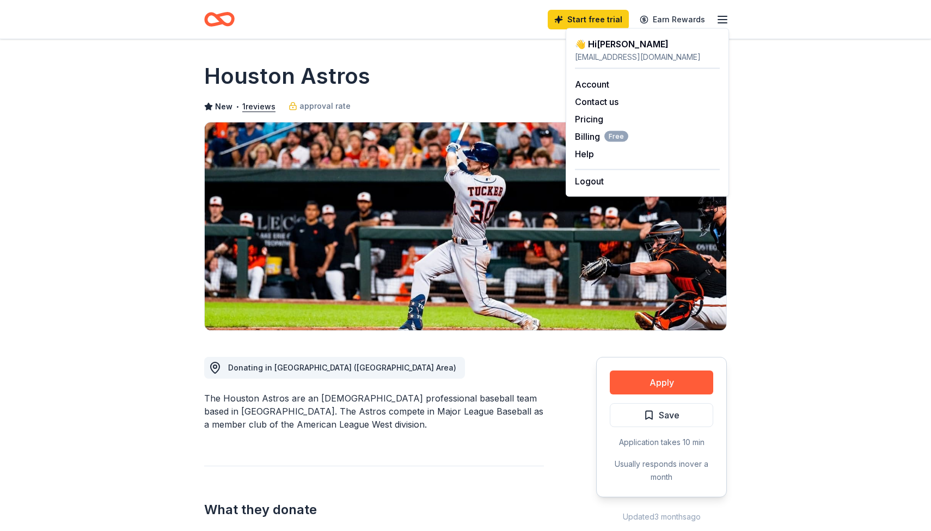
click at [720, 21] on icon "button" at bounding box center [722, 19] width 13 height 13
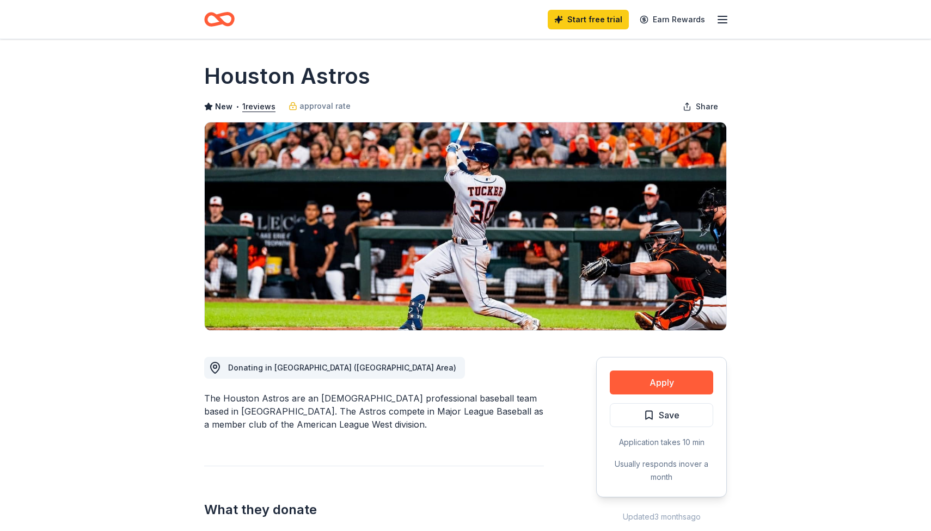
click at [215, 24] on icon "Home" at bounding box center [214, 19] width 17 height 11
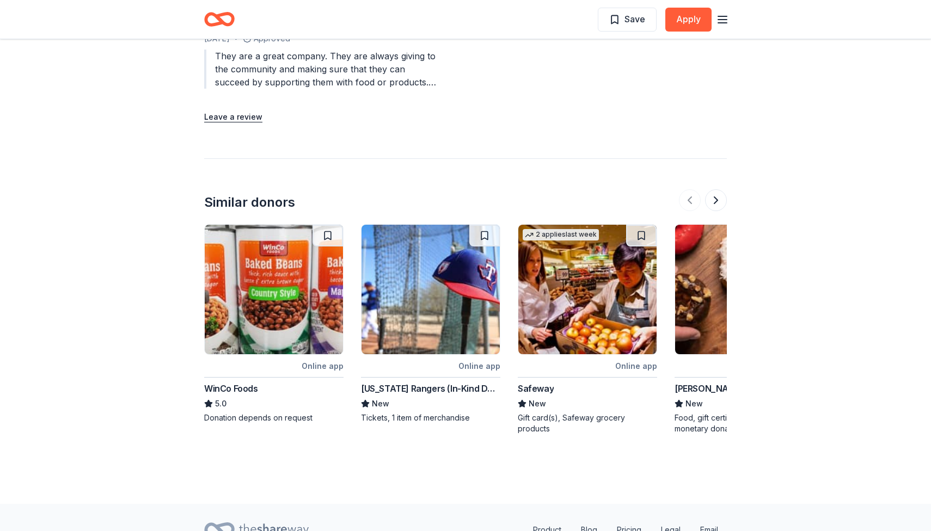
scroll to position [1286, 0]
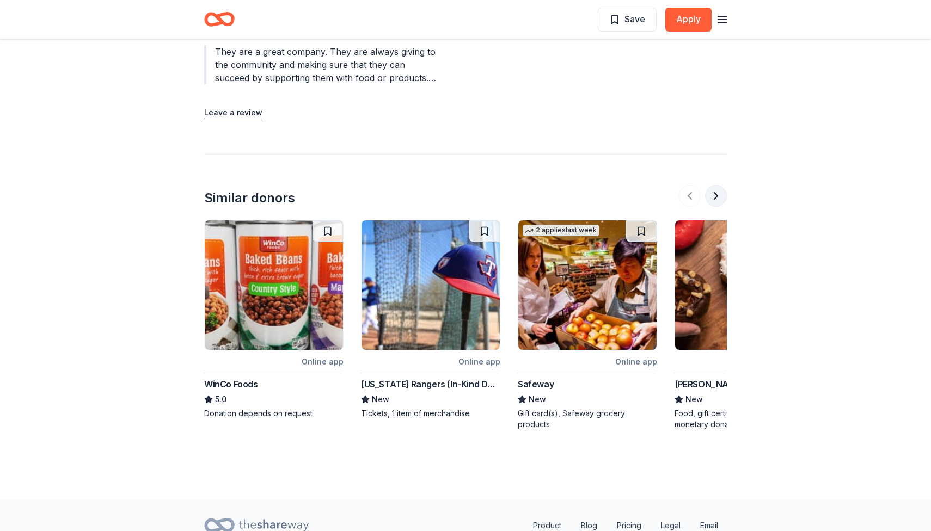
click at [722, 193] on button at bounding box center [716, 196] width 22 height 22
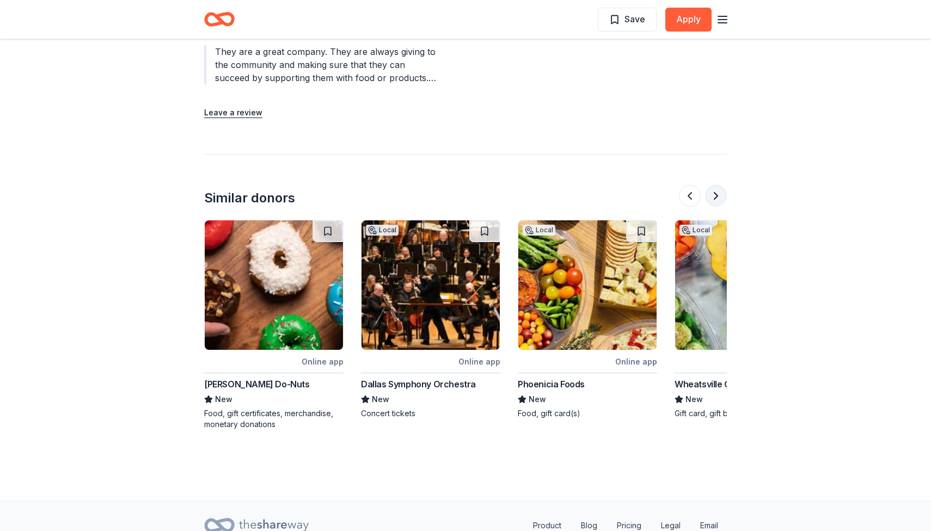
click at [721, 193] on button at bounding box center [716, 196] width 22 height 22
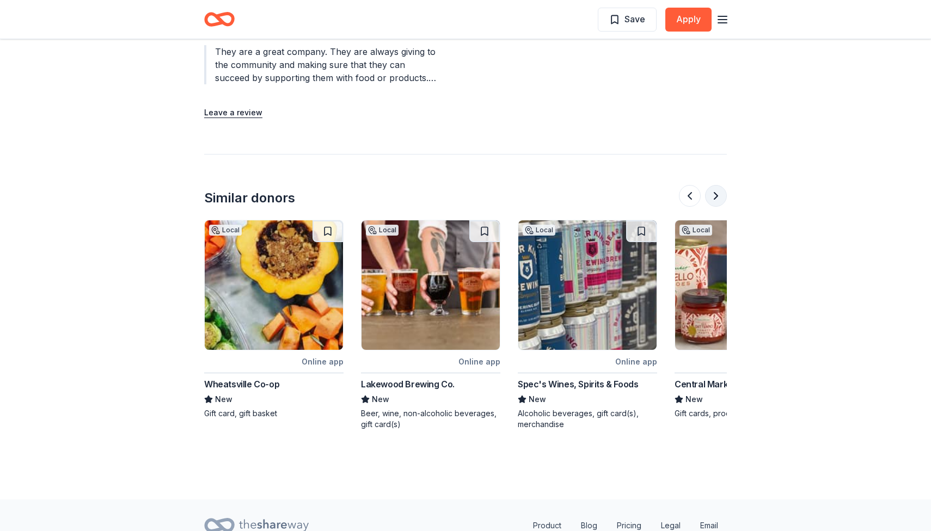
click at [721, 194] on button at bounding box center [716, 196] width 22 height 22
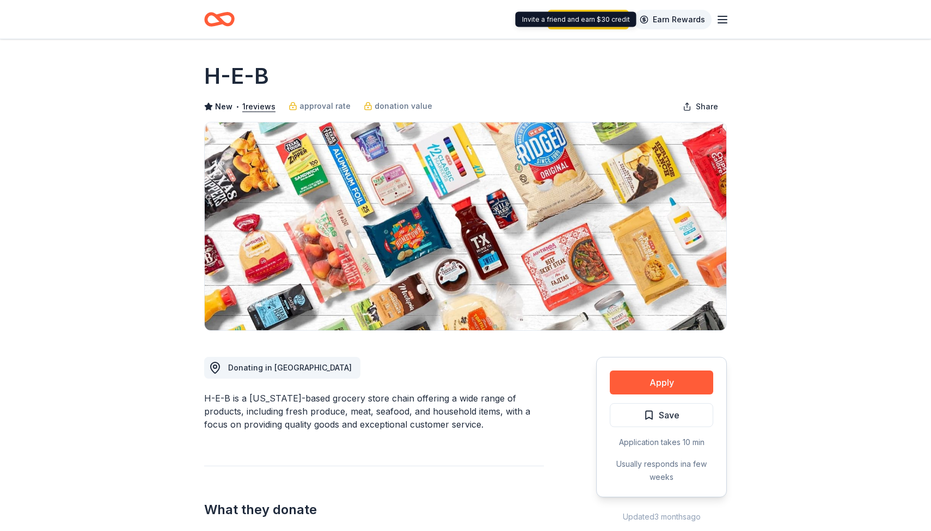
scroll to position [0, 0]
click at [727, 18] on icon "button" at bounding box center [722, 19] width 13 height 13
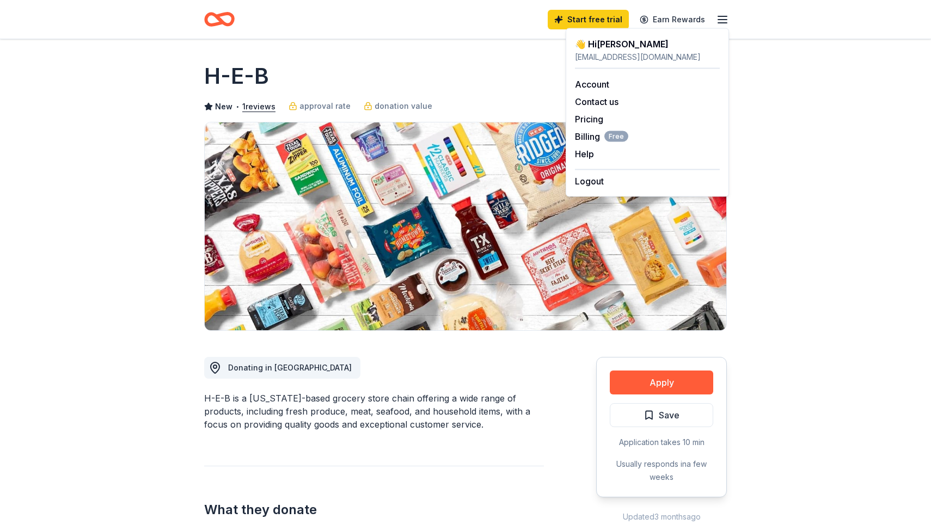
click at [727, 18] on icon "button" at bounding box center [722, 19] width 13 height 13
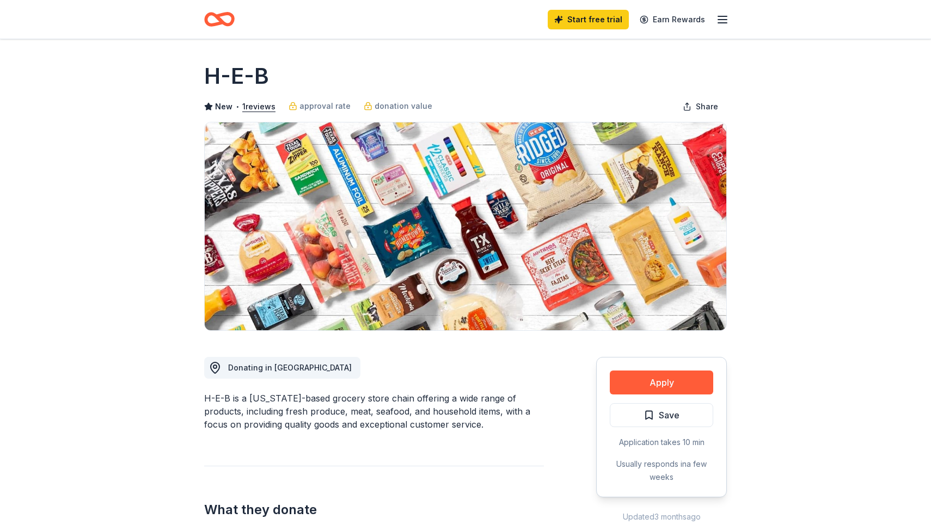
click at [226, 21] on icon "Home" at bounding box center [219, 20] width 30 height 26
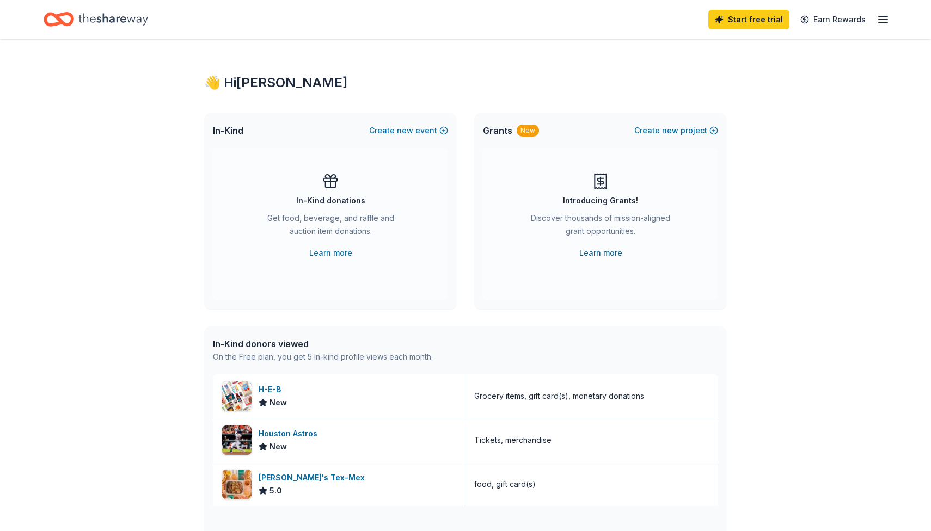
click at [606, 255] on link "Learn more" at bounding box center [600, 253] width 43 height 13
click at [109, 12] on icon "Home" at bounding box center [113, 19] width 70 height 22
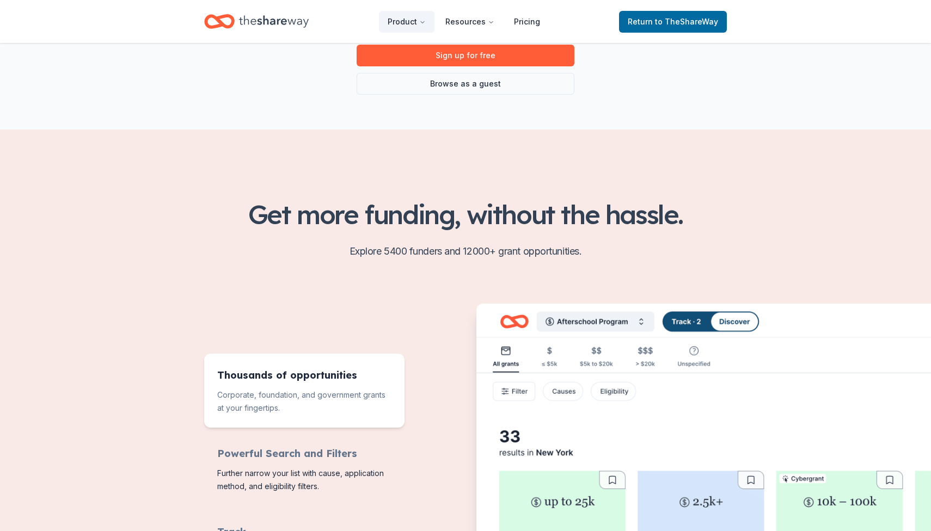
scroll to position [172, 0]
click at [478, 84] on link "Browse as a guest" at bounding box center [465, 84] width 218 height 22
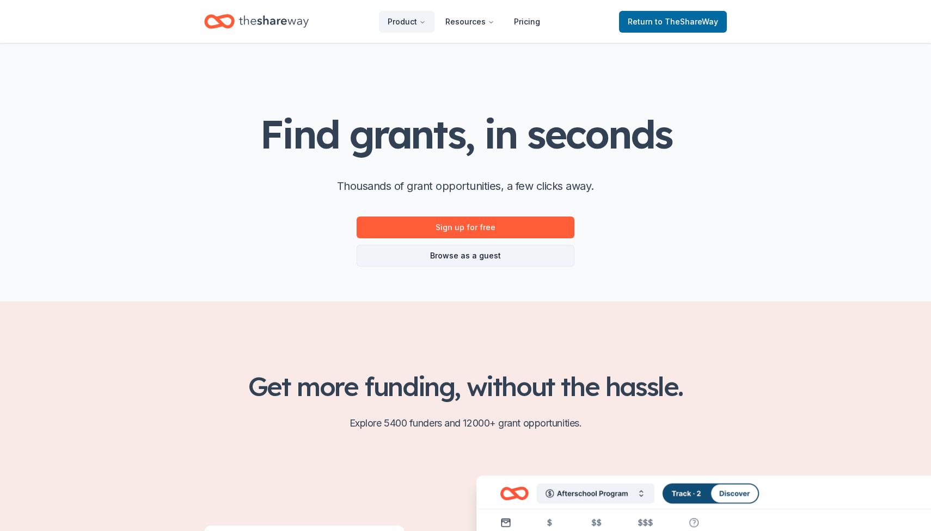
scroll to position [0, 0]
click at [471, 260] on link "Browse as a guest" at bounding box center [465, 256] width 218 height 22
click at [466, 255] on link "Browse as a guest" at bounding box center [465, 256] width 218 height 22
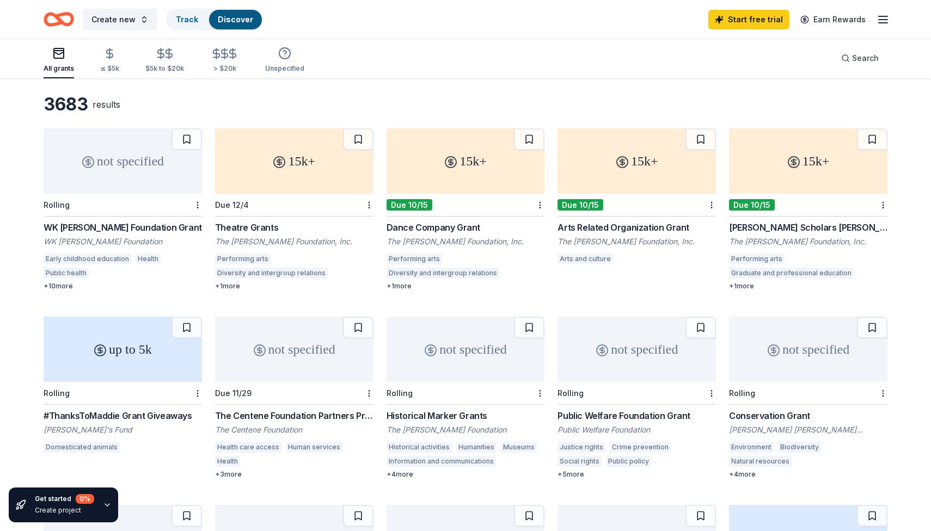
scroll to position [56, 0]
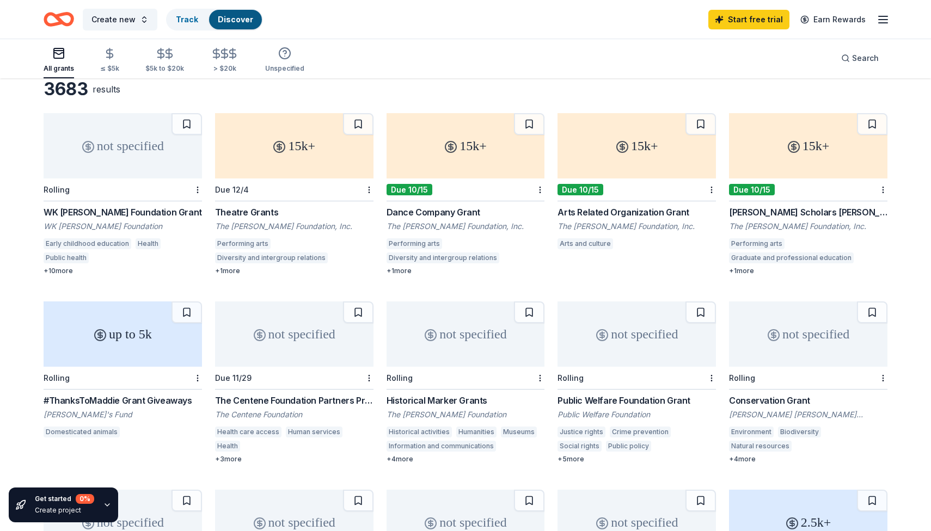
click at [586, 215] on div "Arts Related Organization Grant" at bounding box center [636, 212] width 158 height 13
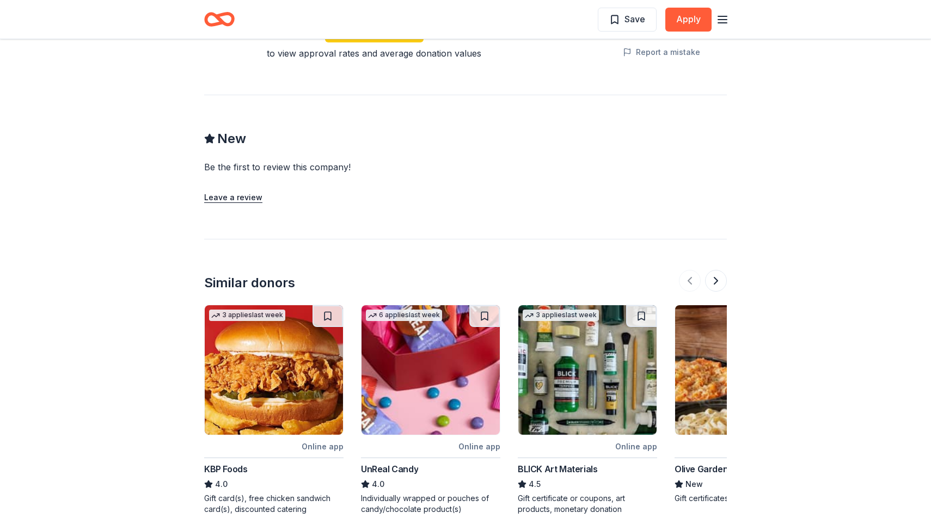
scroll to position [1003, 0]
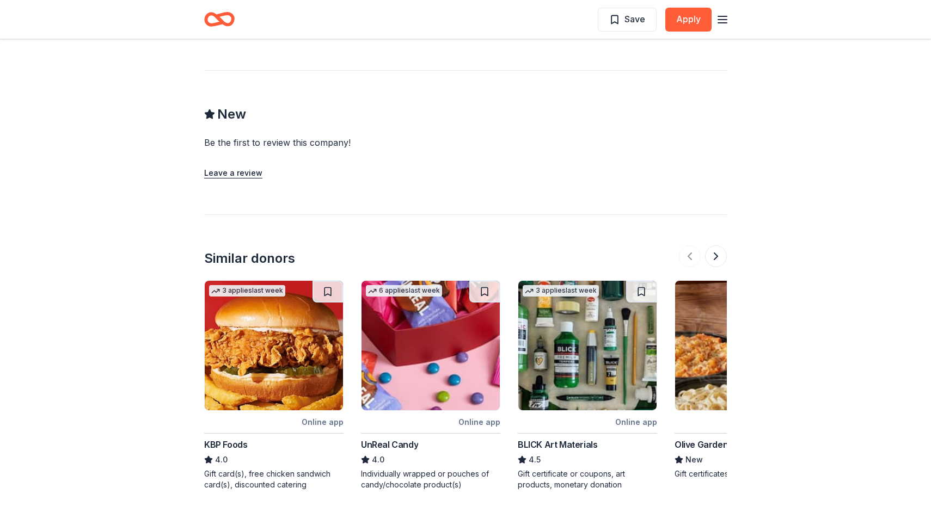
click at [570, 438] on div "BLICK Art Materials" at bounding box center [557, 444] width 79 height 13
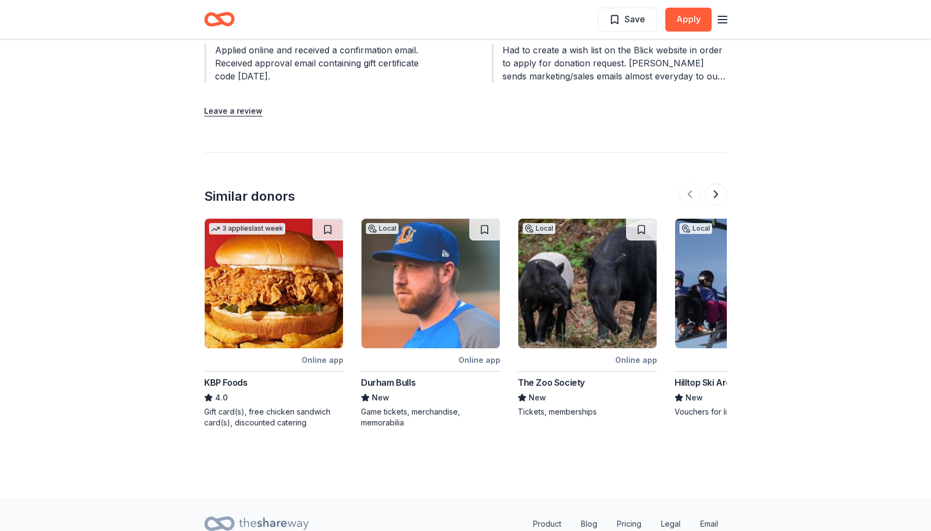
scroll to position [1204, 0]
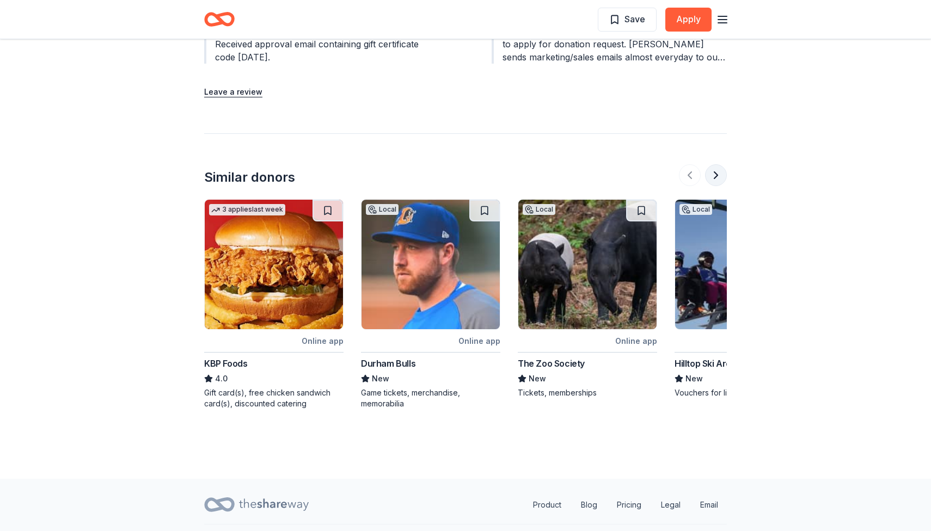
click at [720, 178] on button at bounding box center [716, 175] width 22 height 22
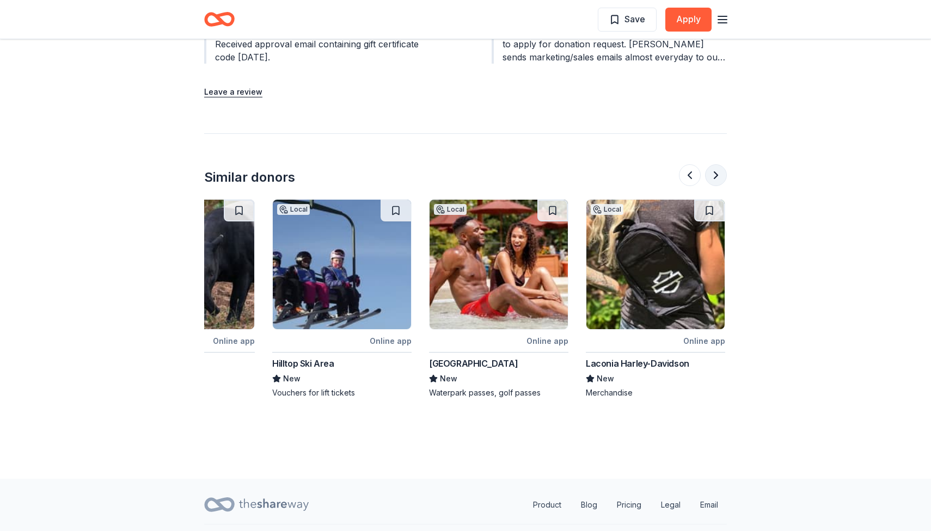
scroll to position [0, 470]
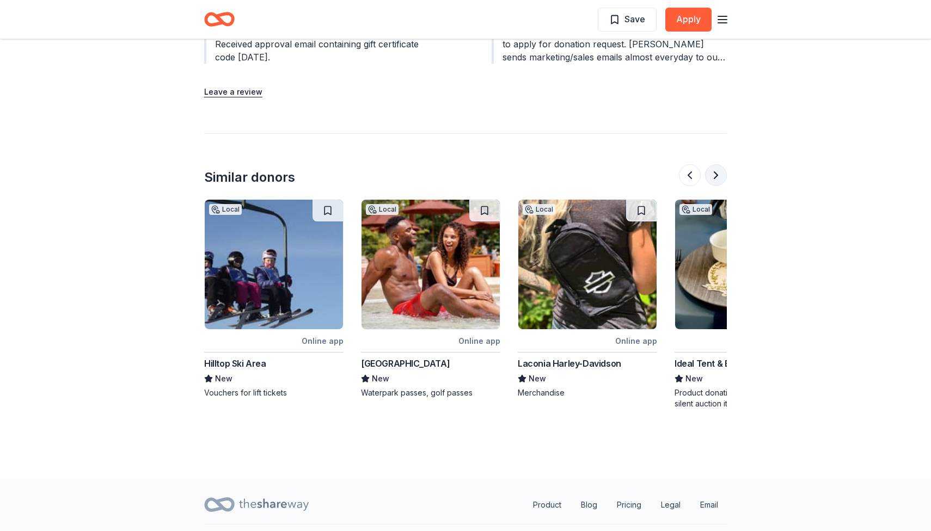
click at [719, 178] on button at bounding box center [716, 175] width 22 height 22
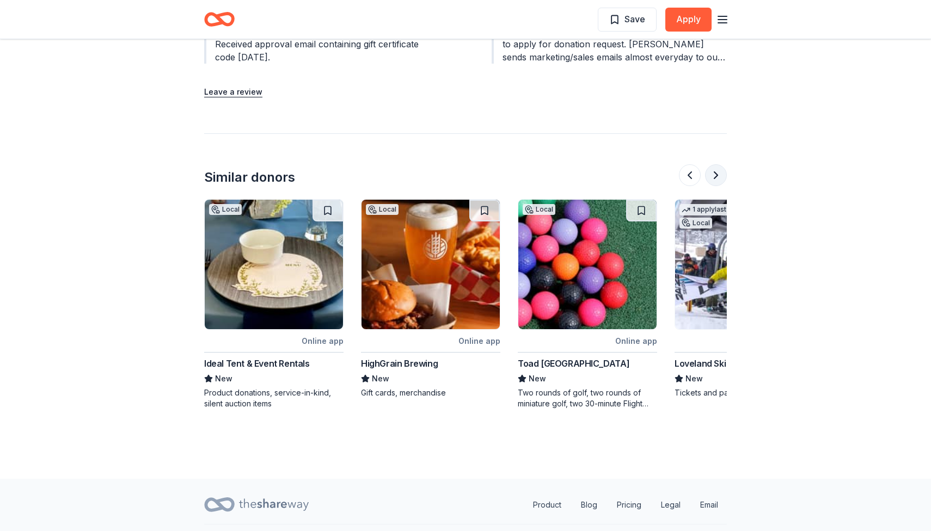
click at [719, 178] on button at bounding box center [716, 175] width 22 height 22
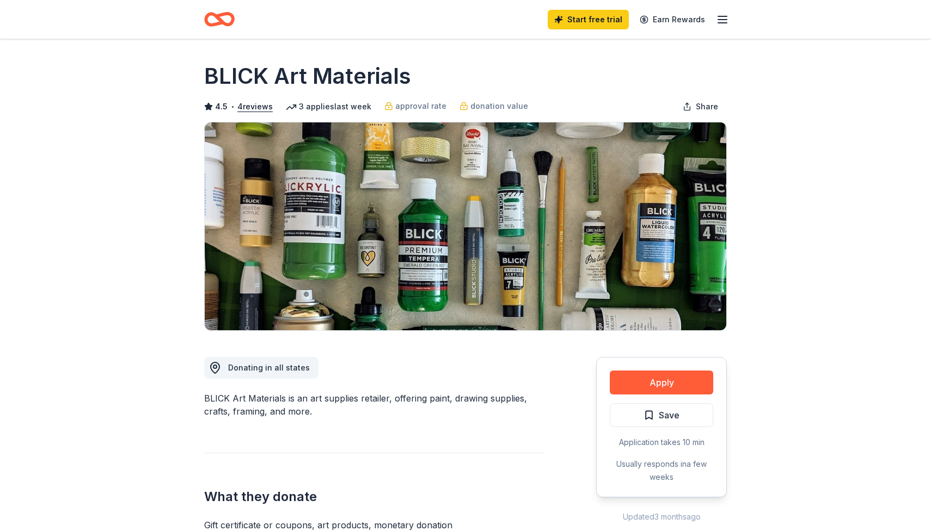
scroll to position [0, 0]
click at [719, 20] on icon "button" at bounding box center [722, 19] width 13 height 13
